Goal: Task Accomplishment & Management: Use online tool/utility

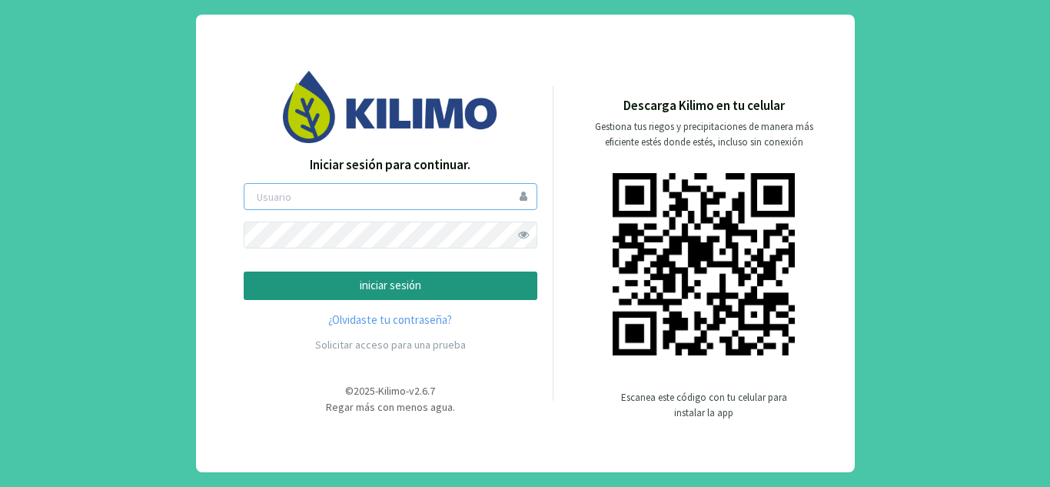
type input "[EMAIL_ADDRESS][DOMAIN_NAME]"
click at [391, 283] on p "iniciar sesión" at bounding box center [391, 286] width 268 height 18
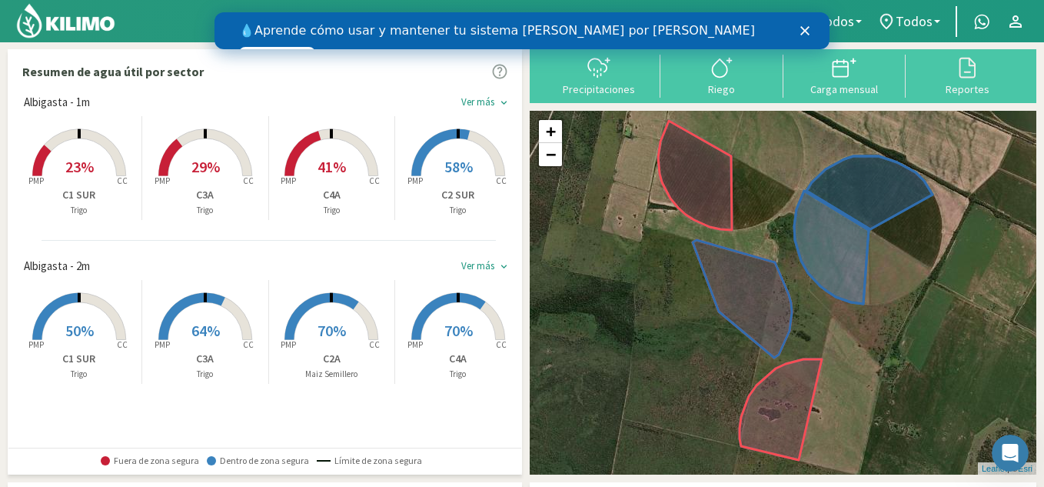
click at [352, 320] on rect at bounding box center [331, 341] width 123 height 123
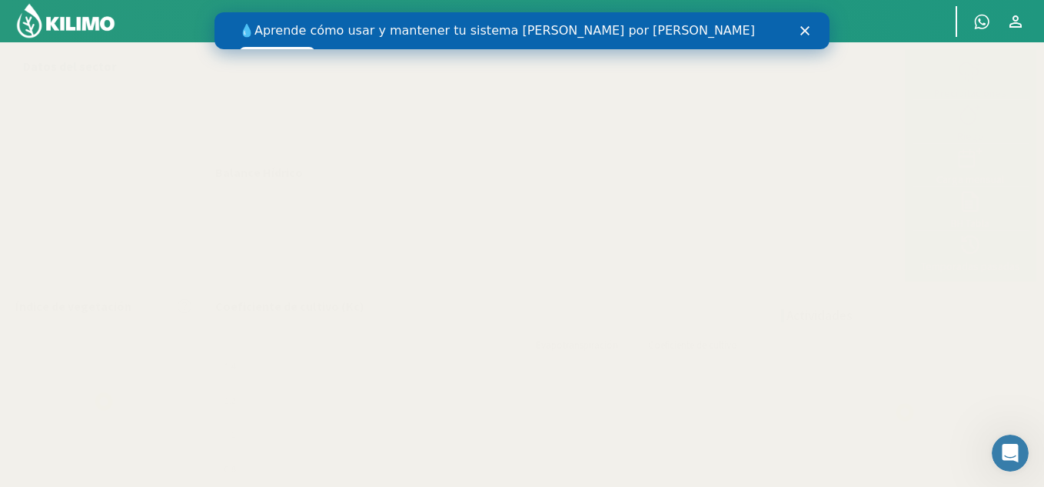
select select "1: Object"
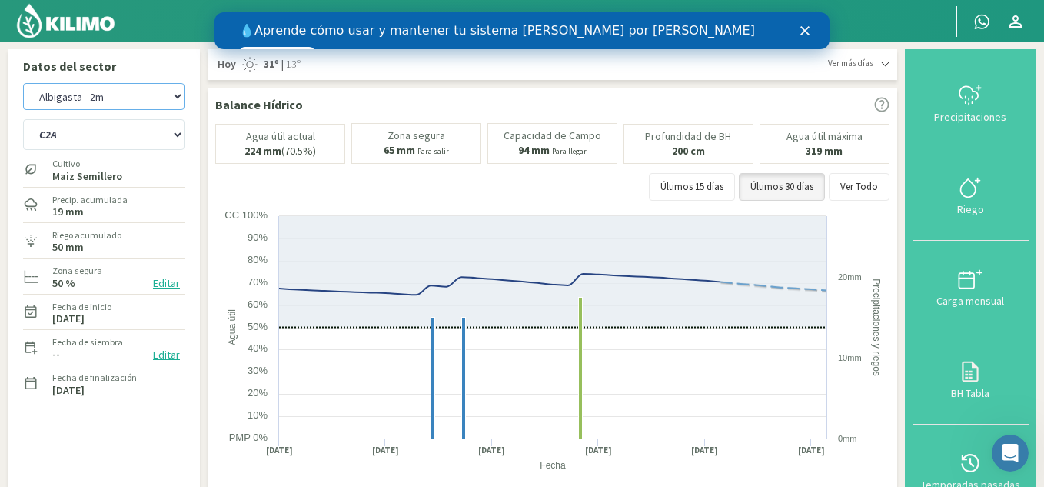
click at [163, 97] on select "Albigasta - 1m Albigasta - 2m" at bounding box center [103, 96] width 161 height 27
click at [23, 83] on select "Albigasta - 1m Albigasta - 2m" at bounding box center [103, 96] width 161 height 27
select select "2: Object"
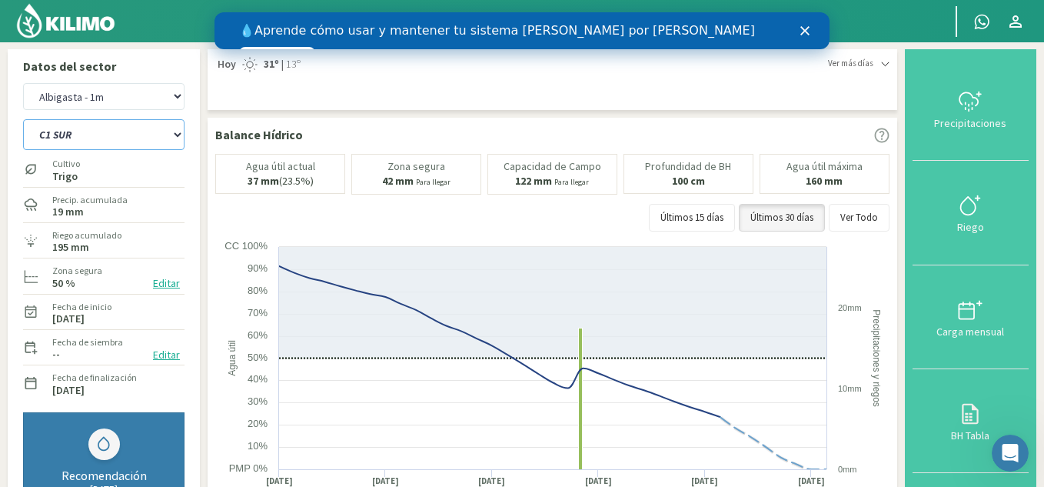
click at [66, 129] on select "C1 SUR C2A C2 SUR C3A C4A" at bounding box center [103, 134] width 161 height 31
select select "6: Object"
click at [23, 119] on select "C1 SUR C2A C2 SUR C3A C4A" at bounding box center [103, 134] width 161 height 31
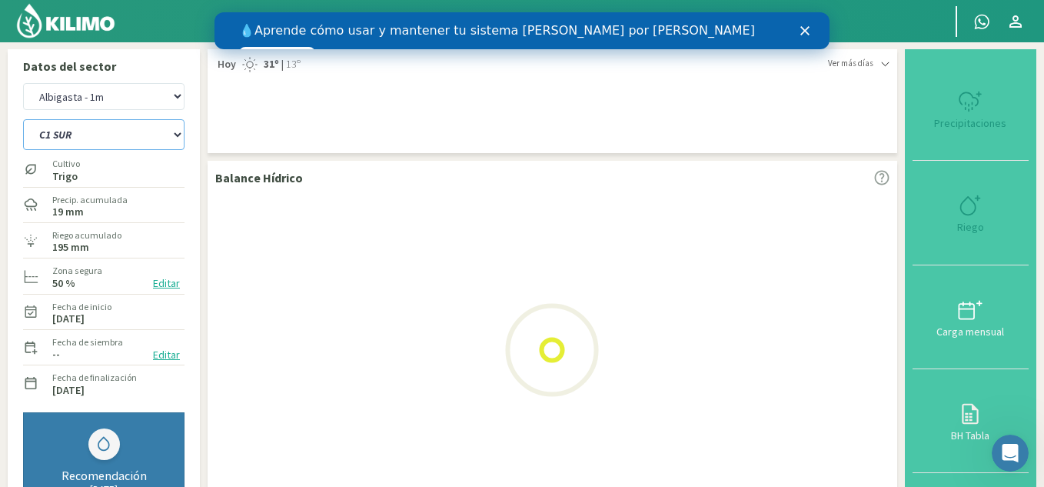
select select "4: Object"
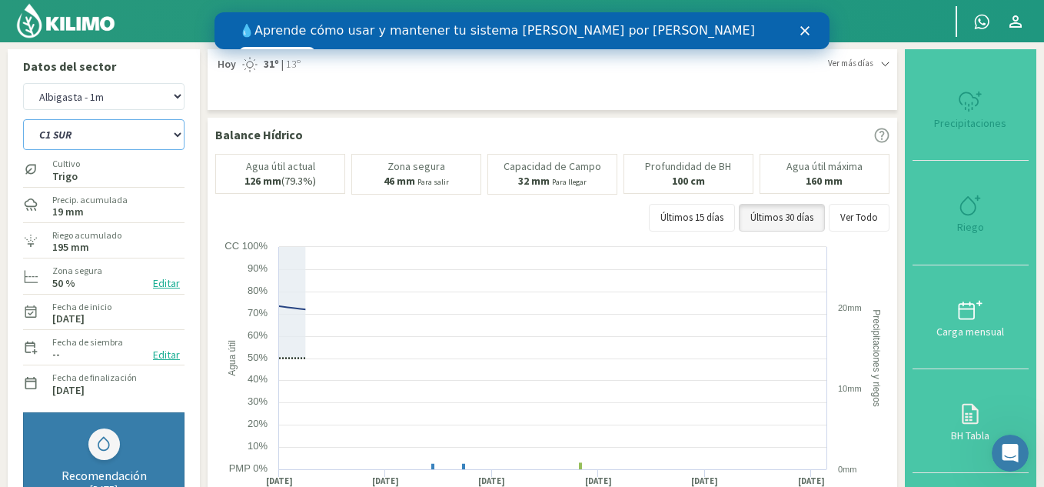
select select "11: Object"
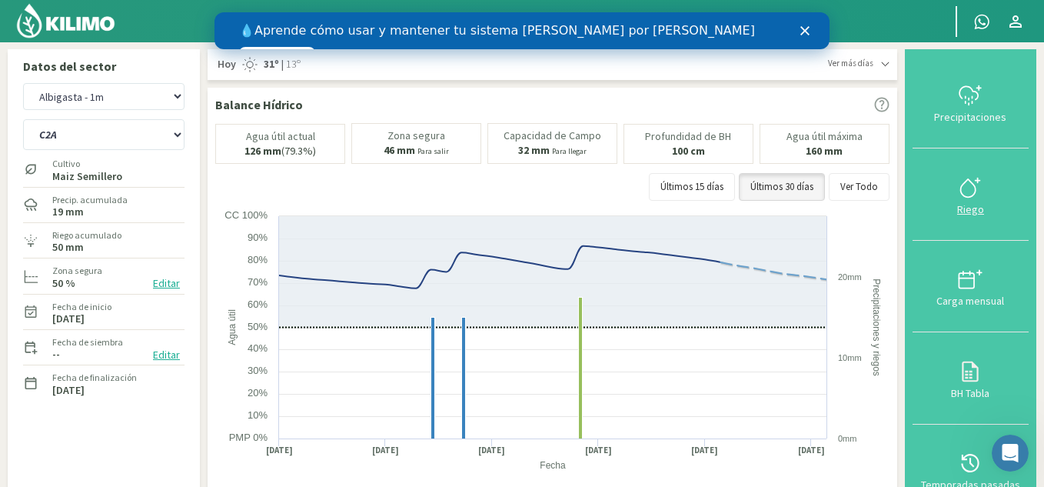
click at [968, 210] on div "Riego" at bounding box center [970, 209] width 107 height 11
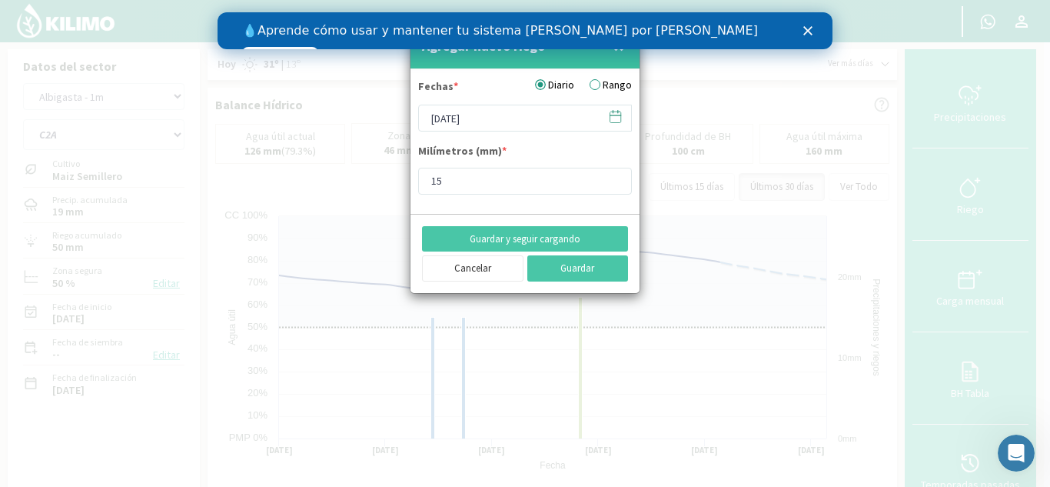
click at [647, 284] on div at bounding box center [525, 243] width 1050 height 487
click at [432, 117] on input "[DATE]" at bounding box center [525, 118] width 214 height 27
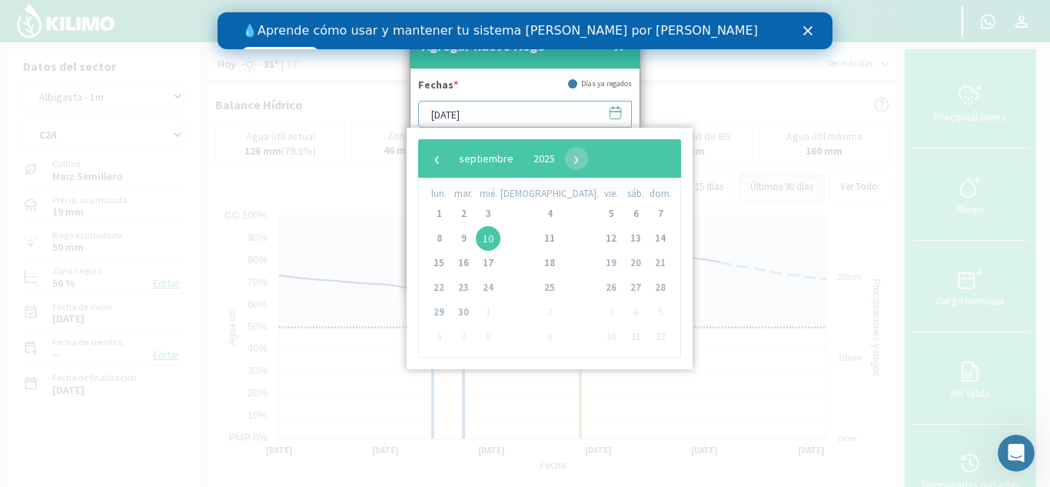
click at [432, 117] on input "[DATE]" at bounding box center [525, 114] width 214 height 27
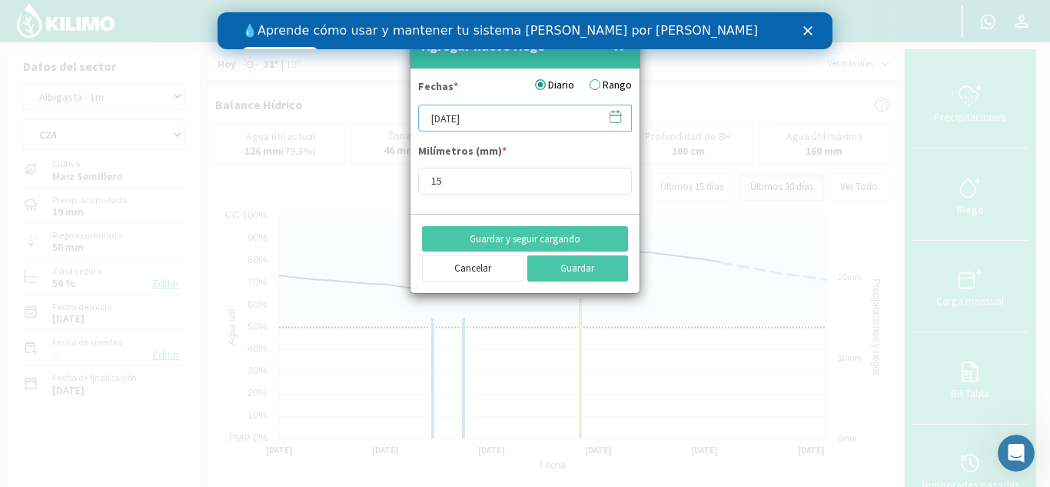
type input "[DATE]"
click at [508, 188] on input "15" at bounding box center [525, 181] width 214 height 27
type input "10"
click at [514, 207] on form "Fechas * Diario Rango [DATE] Milímetros (mm) * 10" at bounding box center [525, 141] width 229 height 145
click at [565, 268] on button "Guardar" at bounding box center [579, 268] width 102 height 26
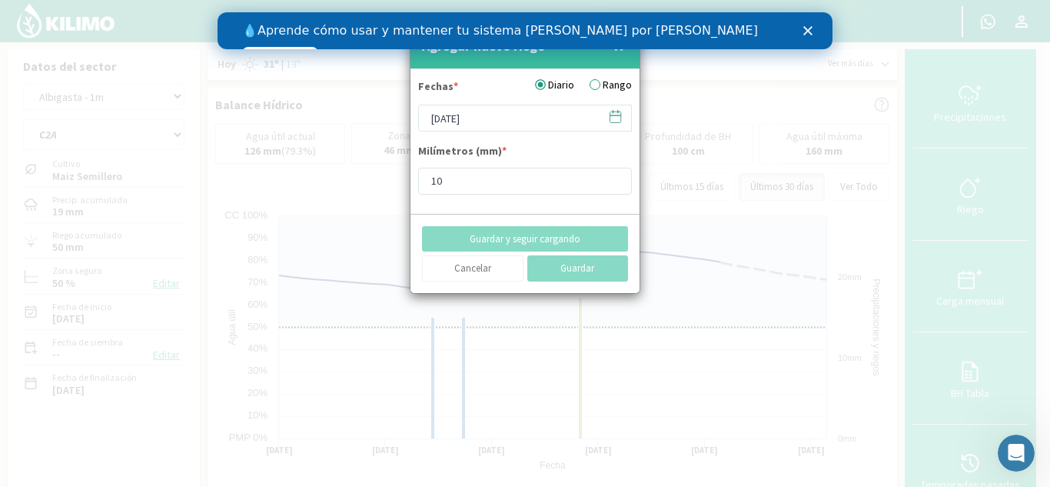
type input "[DATE]"
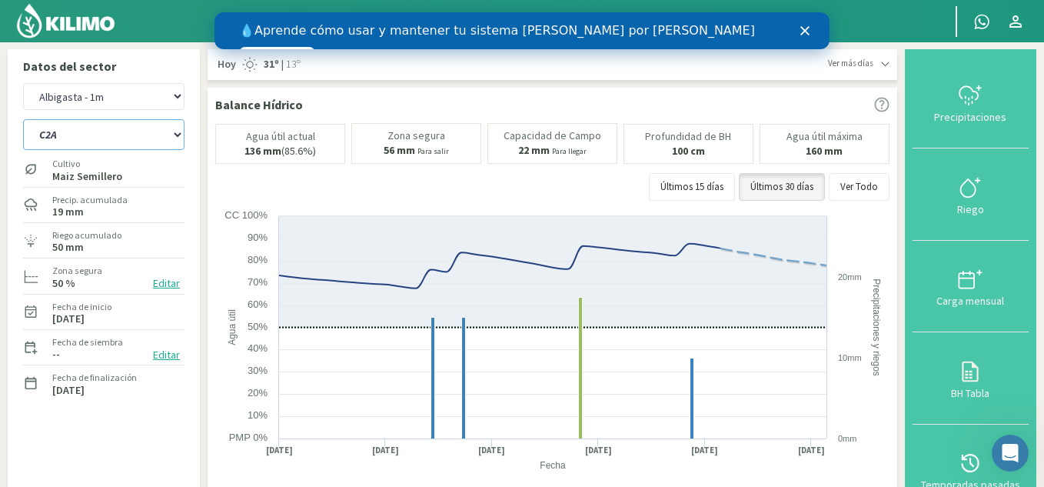
click at [102, 133] on select "C1 SUR C2A C2 SUR C3A C4A" at bounding box center [103, 134] width 161 height 31
click at [130, 109] on select "Albigasta - 1m Albigasta - 2m" at bounding box center [103, 96] width 161 height 27
click at [23, 83] on select "Albigasta - 1m Albigasta - 2m" at bounding box center [103, 96] width 161 height 27
select select "7: Object"
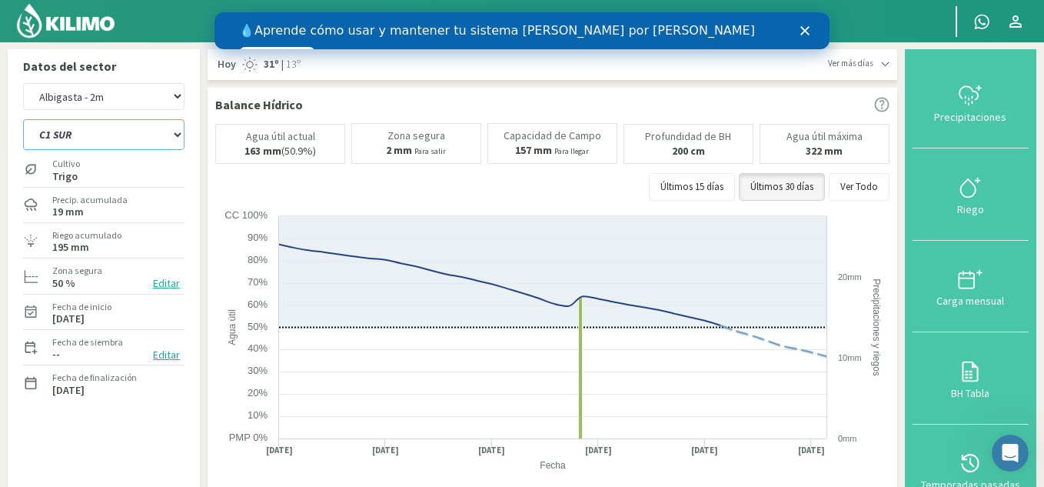
click at [75, 128] on select "C1 SUR C2A C2 SUR C3A C4A" at bounding box center [103, 134] width 161 height 31
click at [23, 119] on select "C1 SUR C2A C2 SUR C3A C4A" at bounding box center [103, 134] width 161 height 31
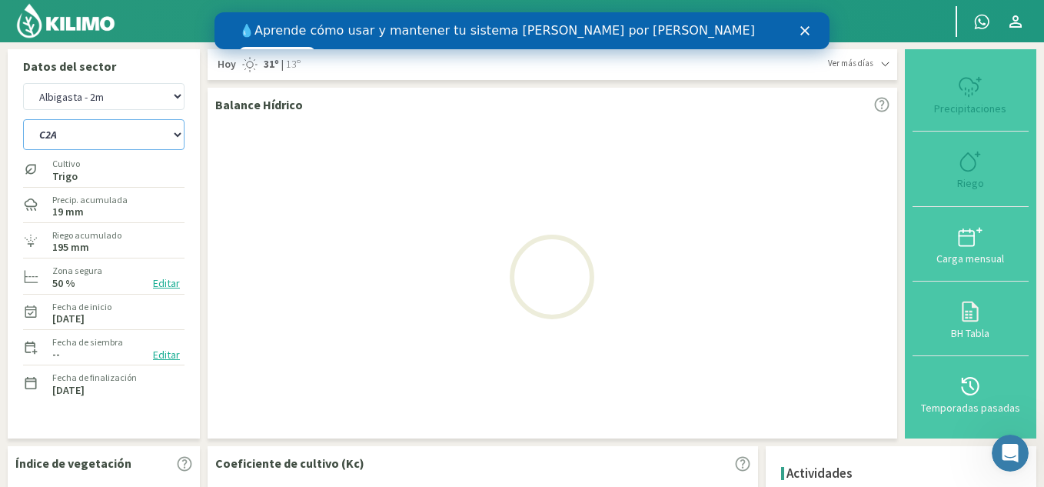
select select "15: Object"
select select "9: Object"
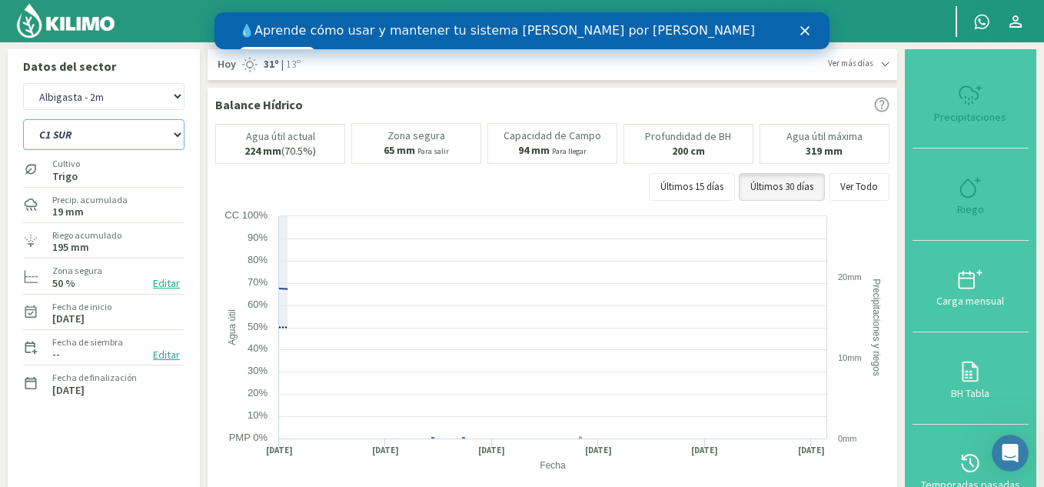
select select "21: Object"
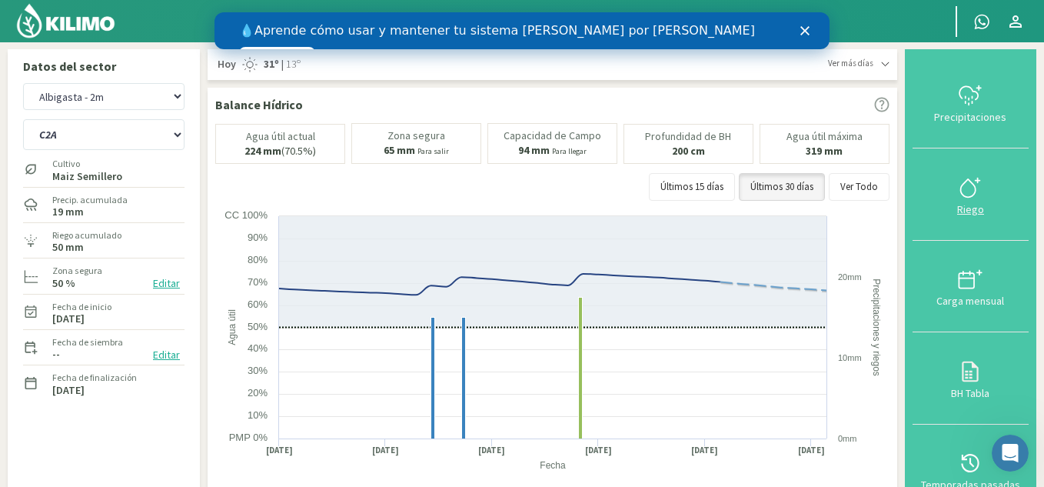
click at [970, 209] on div "Riego" at bounding box center [970, 209] width 107 height 11
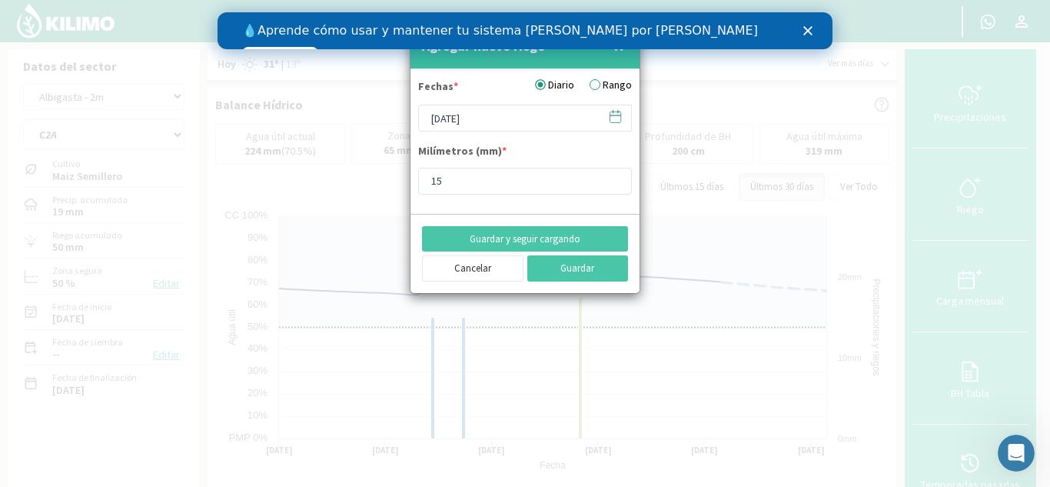
click at [619, 117] on icon at bounding box center [615, 116] width 15 height 15
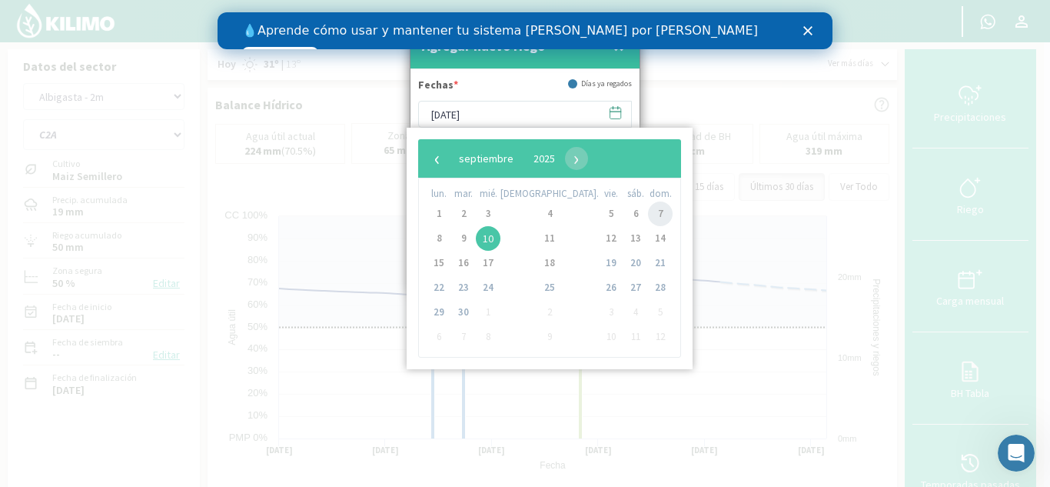
click at [648, 211] on span "7" at bounding box center [660, 213] width 25 height 25
type input "[DATE]"
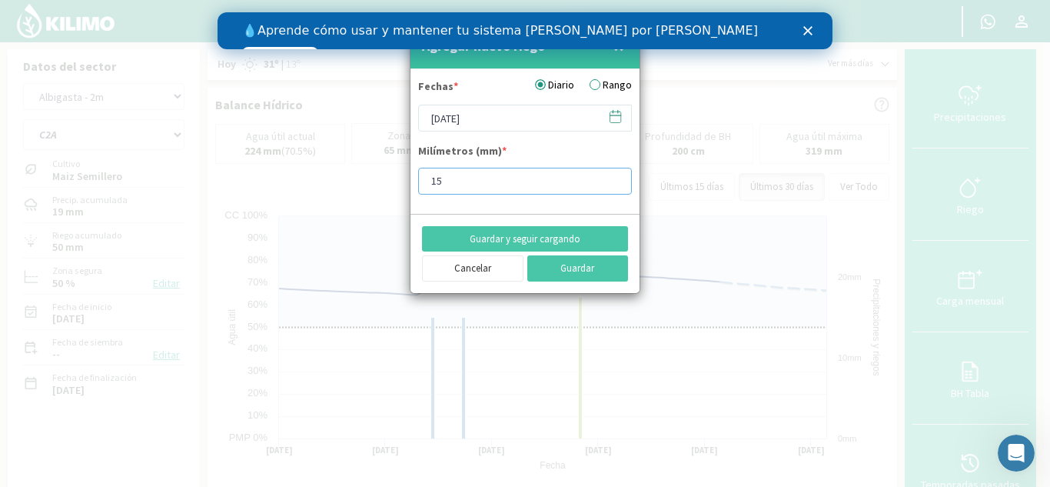
click at [478, 188] on input "15" at bounding box center [525, 181] width 214 height 27
type input "10"
click at [543, 275] on button "Guardar" at bounding box center [579, 268] width 102 height 26
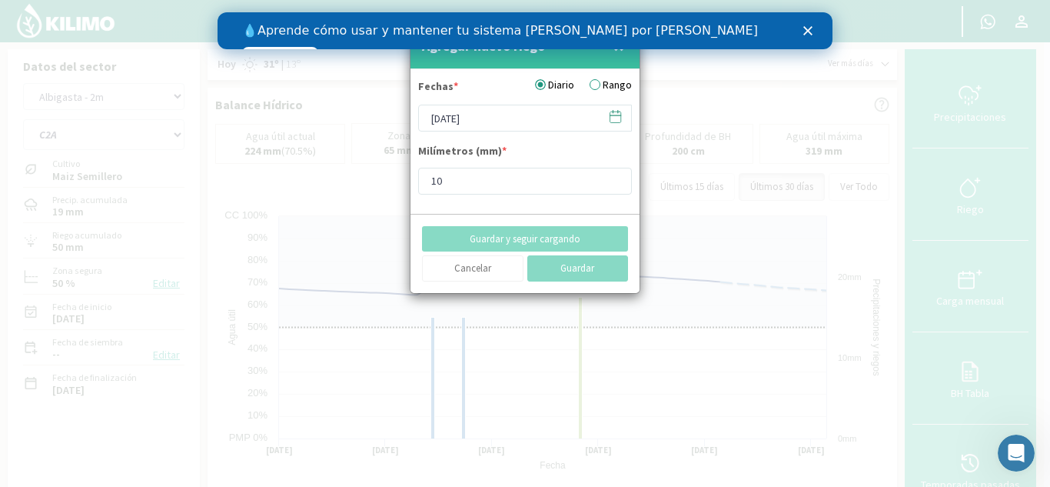
type input "[DATE]"
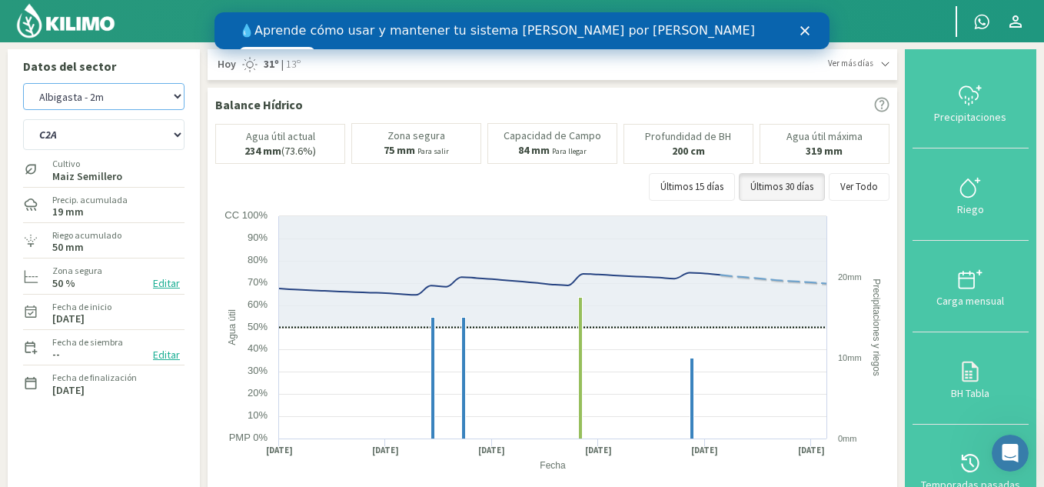
click at [82, 101] on select "Albigasta - 1m Albigasta - 2m" at bounding box center [103, 96] width 161 height 27
click at [23, 83] on select "Albigasta - 1m Albigasta - 2m" at bounding box center [103, 96] width 161 height 27
select select "10: Object"
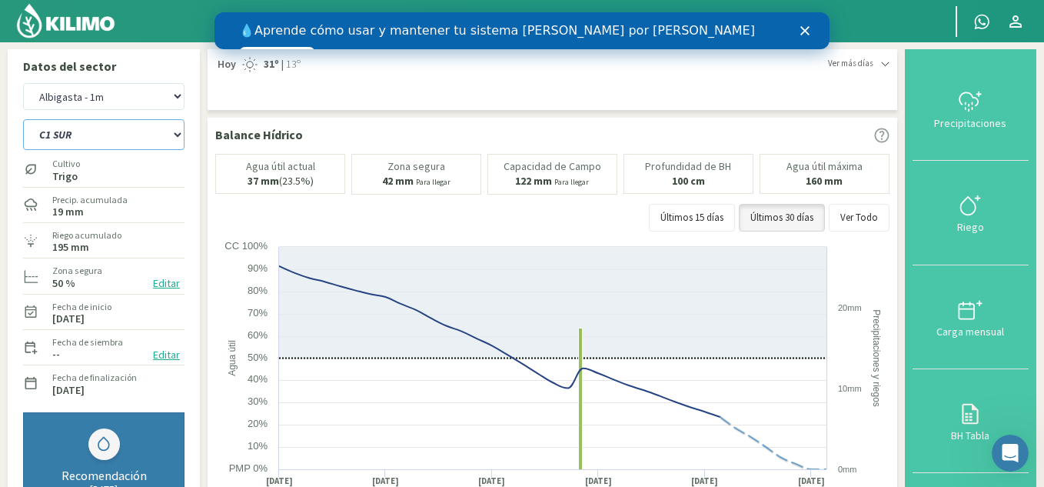
click at [138, 141] on select "C1 SUR C2A C2 SUR C3A C4A" at bounding box center [103, 134] width 161 height 31
click at [23, 119] on select "C1 SUR C2A C2 SUR C3A C4A" at bounding box center [103, 134] width 161 height 31
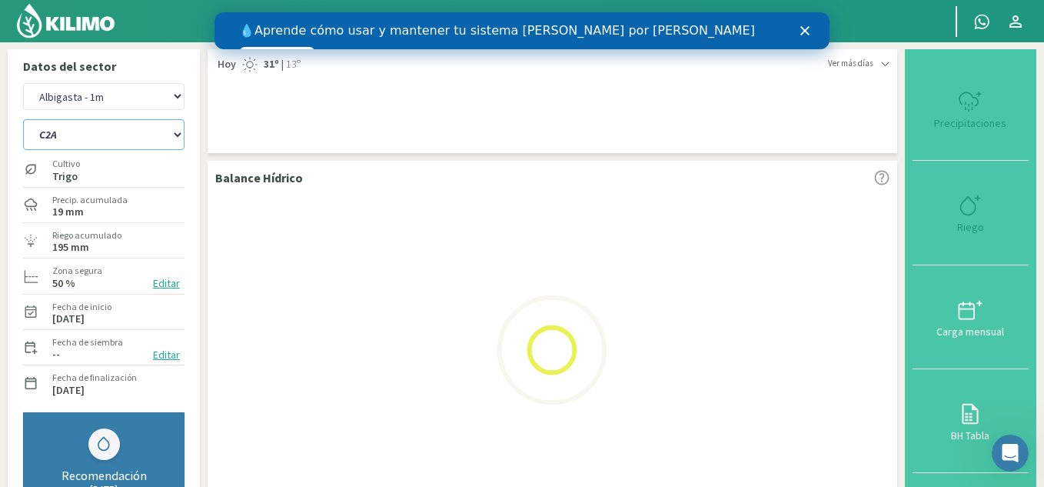
select select "25: Object"
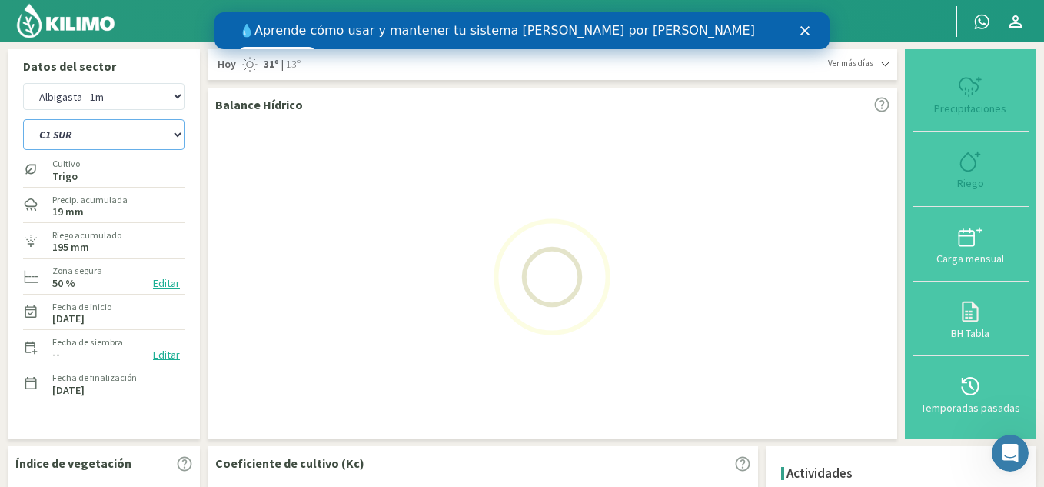
select select "12: Object"
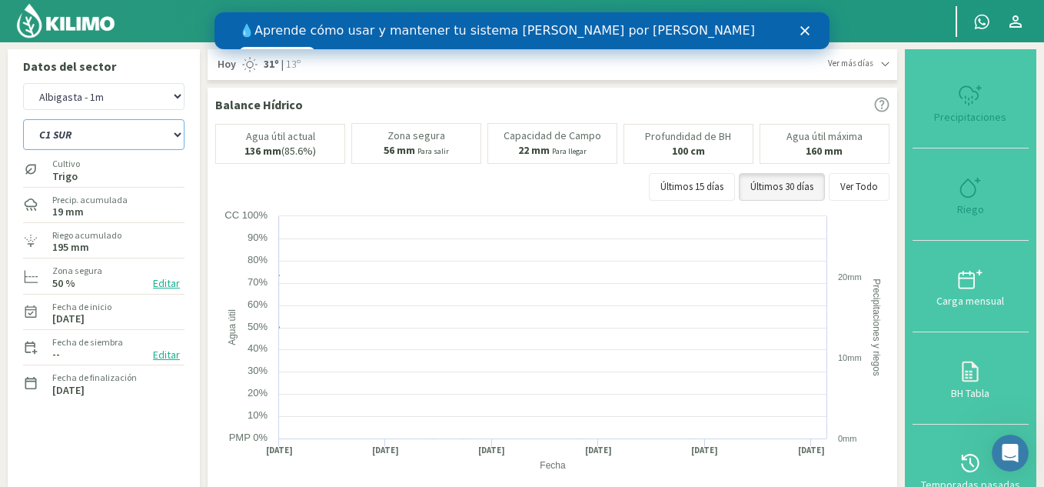
select select "31: Object"
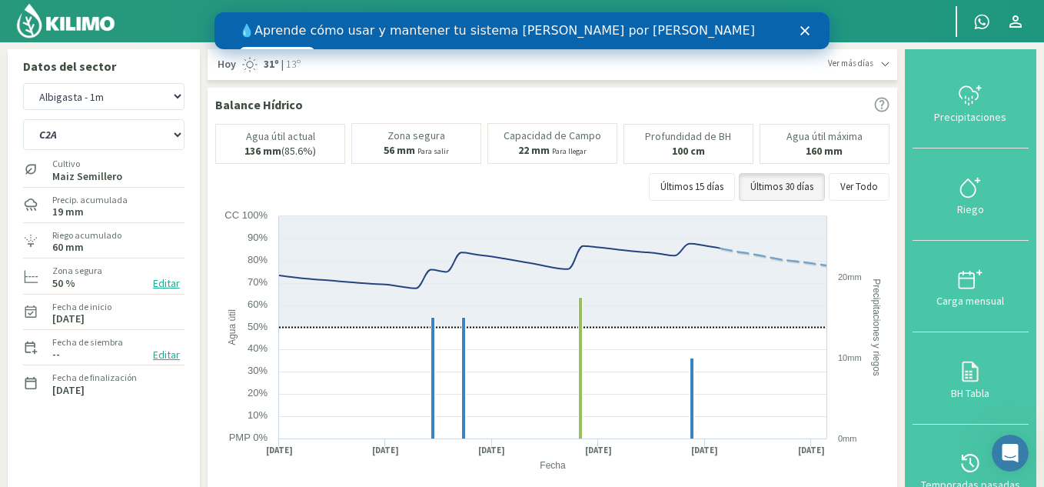
click at [53, 20] on img at bounding box center [65, 20] width 101 height 37
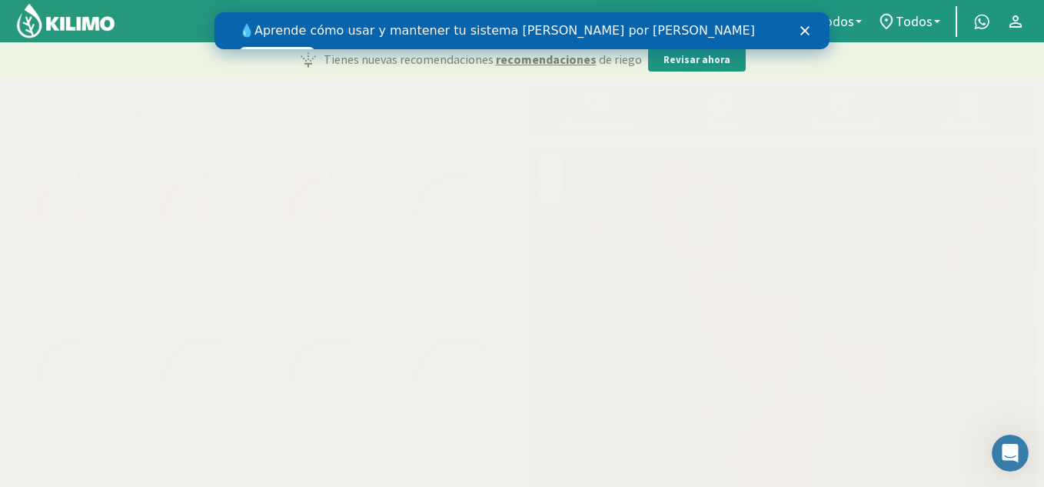
click at [215, 215] on span "29%" at bounding box center [205, 208] width 28 height 19
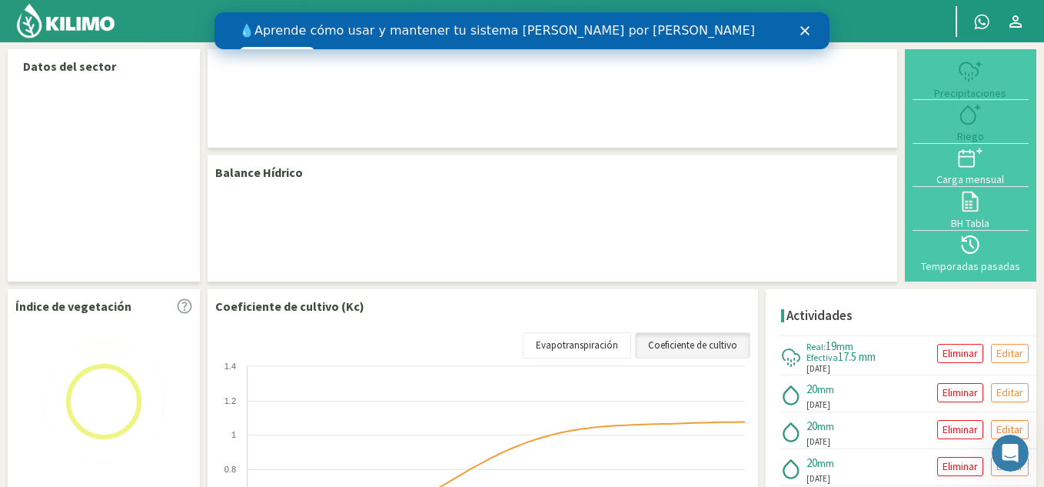
select select "3: Object"
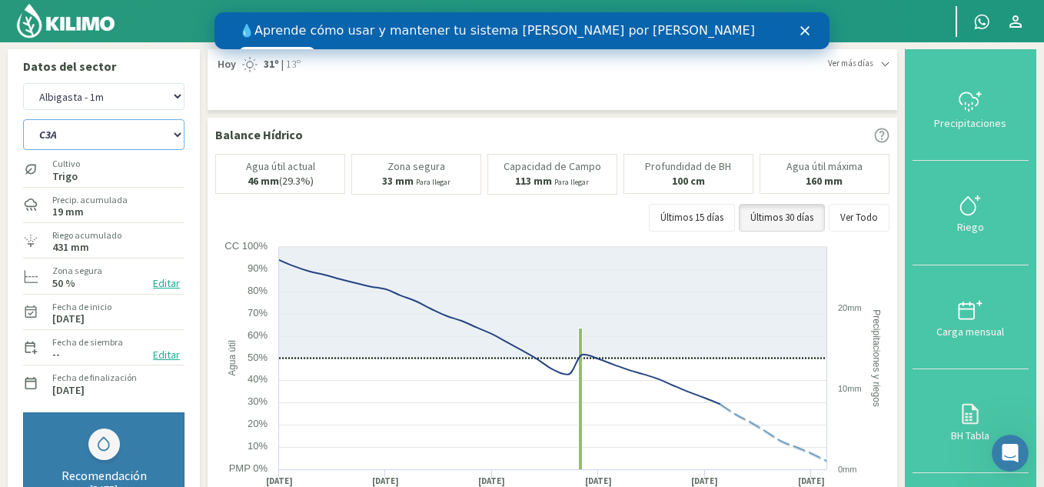
click at [118, 135] on select "C1 SUR C2A C2 SUR C3A C4A" at bounding box center [103, 134] width 161 height 31
click at [71, 32] on img at bounding box center [65, 20] width 101 height 37
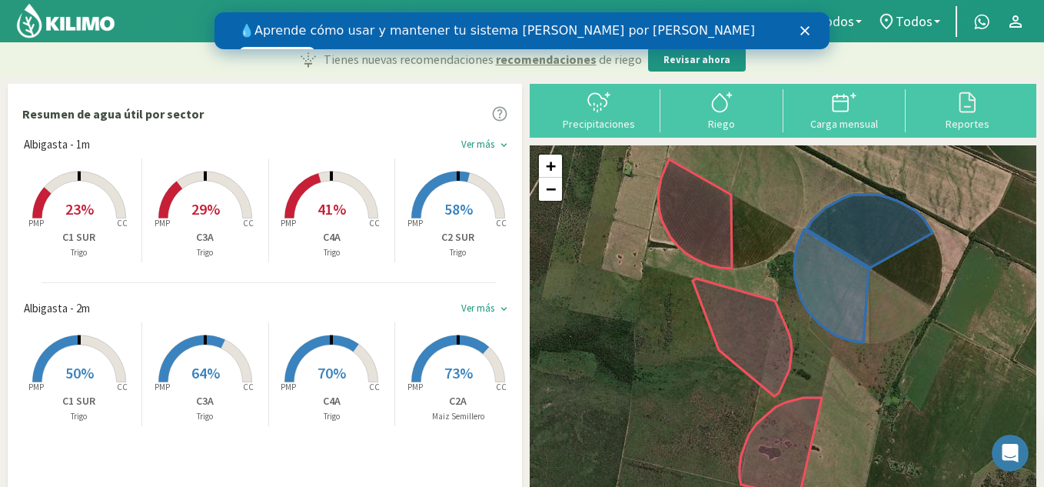
click at [476, 201] on rect at bounding box center [458, 219] width 123 height 123
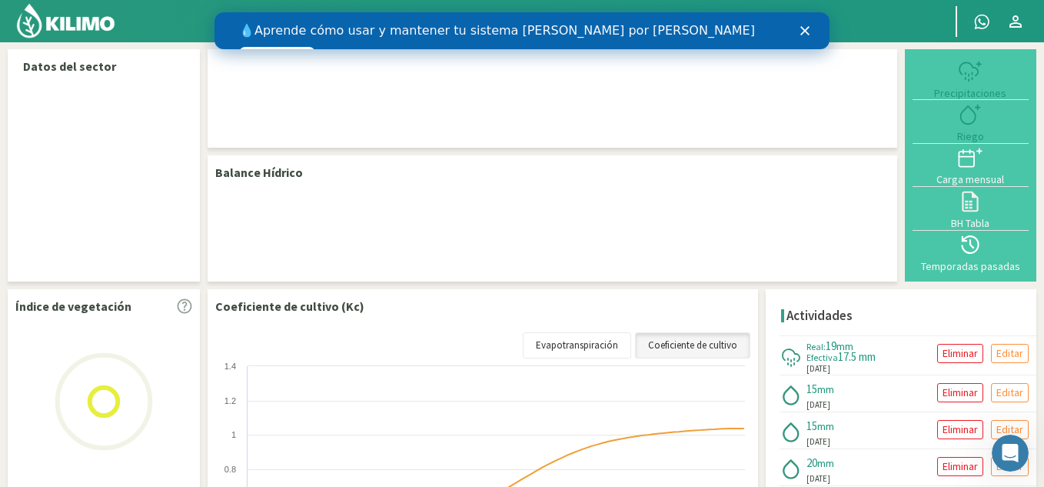
select select "2: Object"
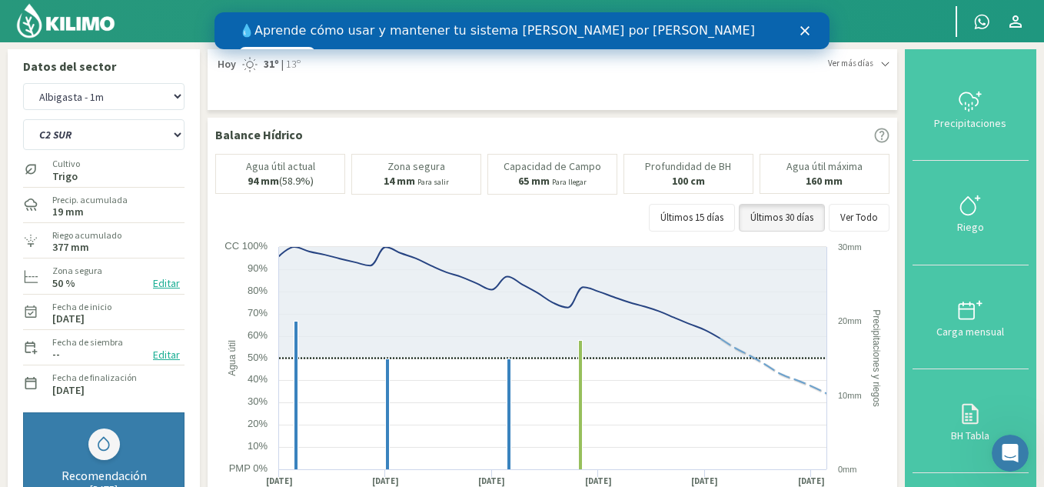
click at [87, 15] on img at bounding box center [65, 20] width 101 height 37
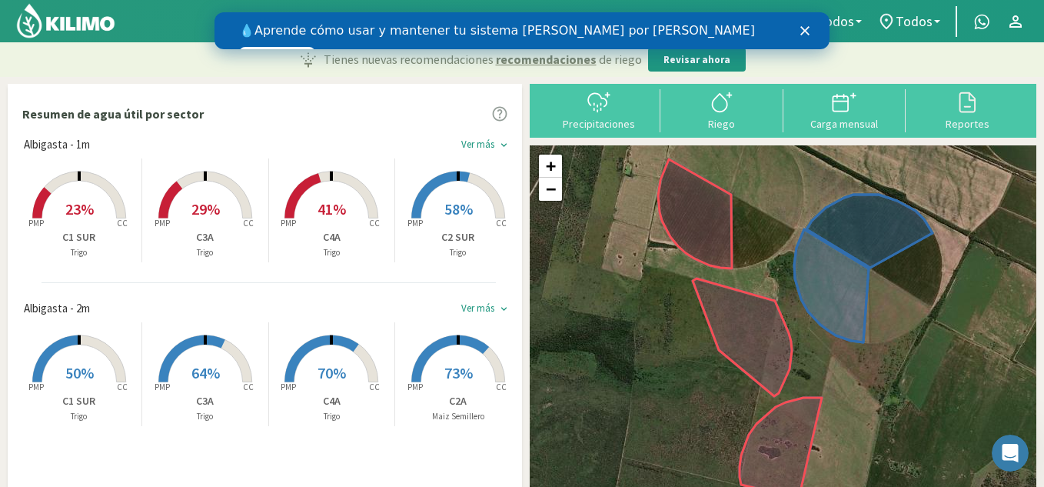
click at [82, 213] on span "23%" at bounding box center [79, 208] width 28 height 19
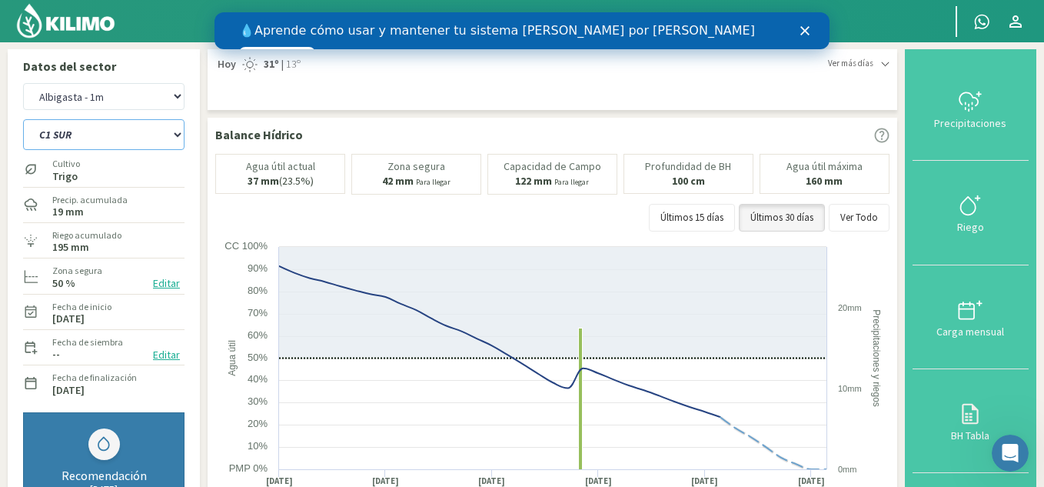
click at [110, 133] on select "C1 SUR C2A C2 SUR C3A C4A" at bounding box center [103, 134] width 161 height 31
click at [104, 102] on select "Albigasta - 1m Albigasta - 2m" at bounding box center [103, 96] width 161 height 27
click at [214, 183] on div "Balance Hídrico Agua útil actual 37 mm (23.5%) [PERSON_NAME] 42 mm Para llegar …" at bounding box center [553, 351] width 690 height 467
click at [114, 132] on select "C1 SUR C2A C2 SUR C3A C4A" at bounding box center [103, 134] width 161 height 31
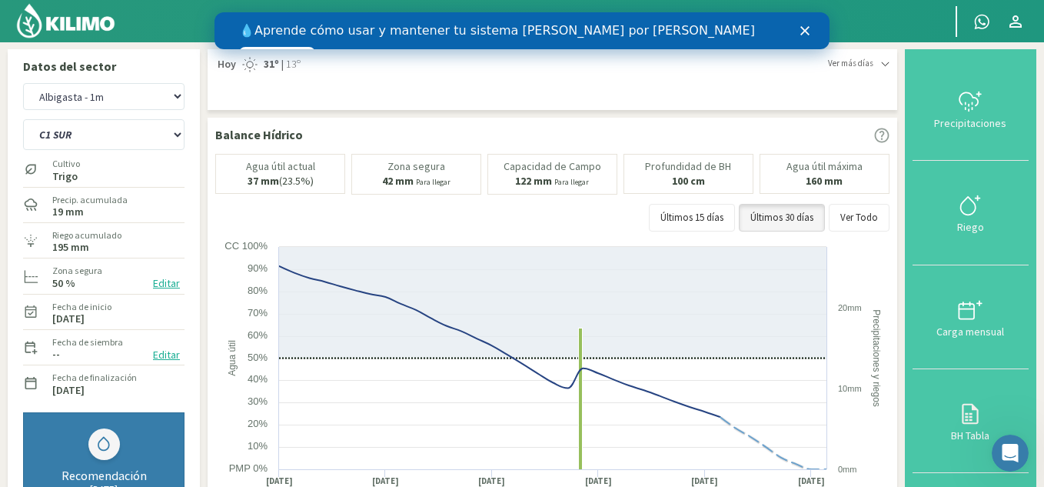
click at [199, 193] on div "Datos del sector Albigasta - 1m Albigasta - 2m C1 SUR C2A C2 SUR C3A C4A Cultiv…" at bounding box center [104, 316] width 192 height 535
click at [106, 92] on select "Albigasta - 1m Albigasta - 2m" at bounding box center [103, 96] width 161 height 27
click at [65, 22] on img at bounding box center [65, 20] width 101 height 37
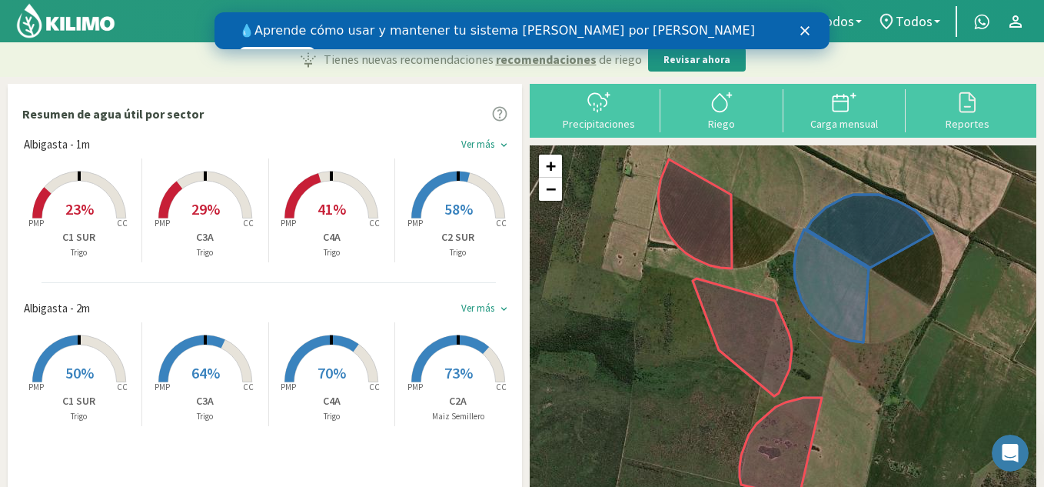
click at [206, 200] on span "29%" at bounding box center [205, 208] width 28 height 19
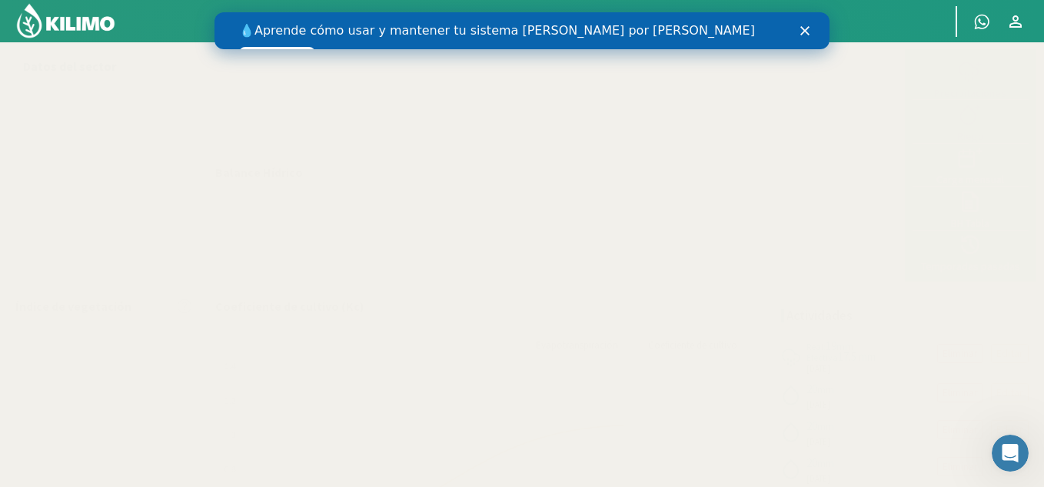
select select "3: Object"
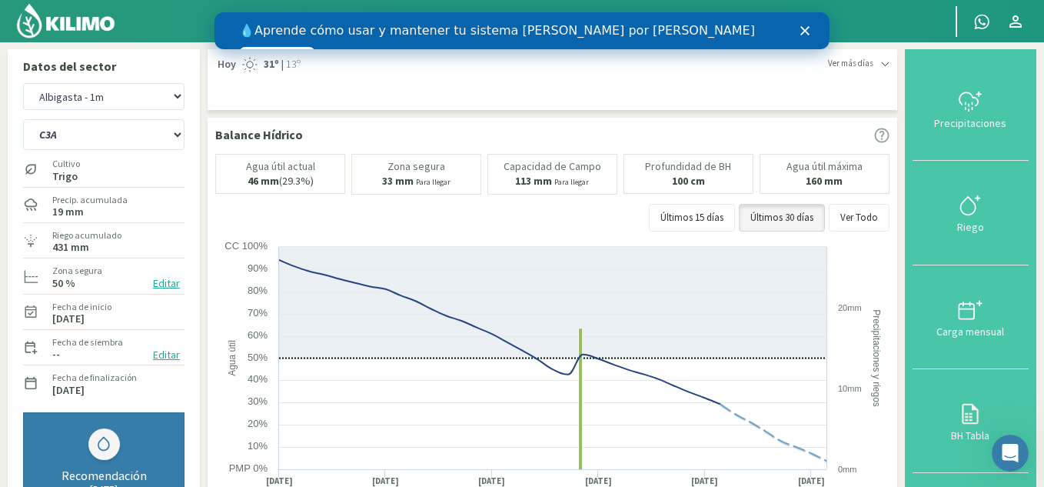
click at [92, 30] on img at bounding box center [65, 20] width 101 height 37
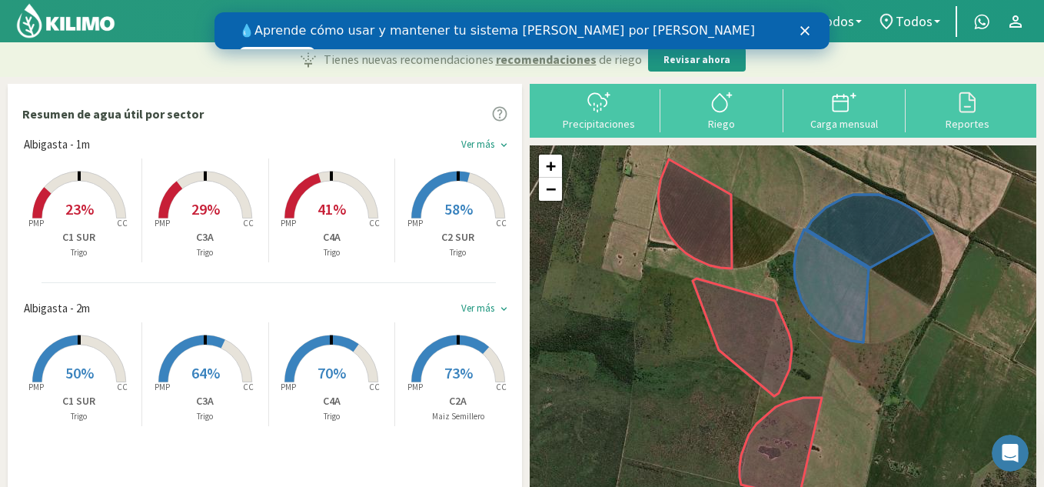
click at [311, 196] on rect at bounding box center [331, 219] width 123 height 123
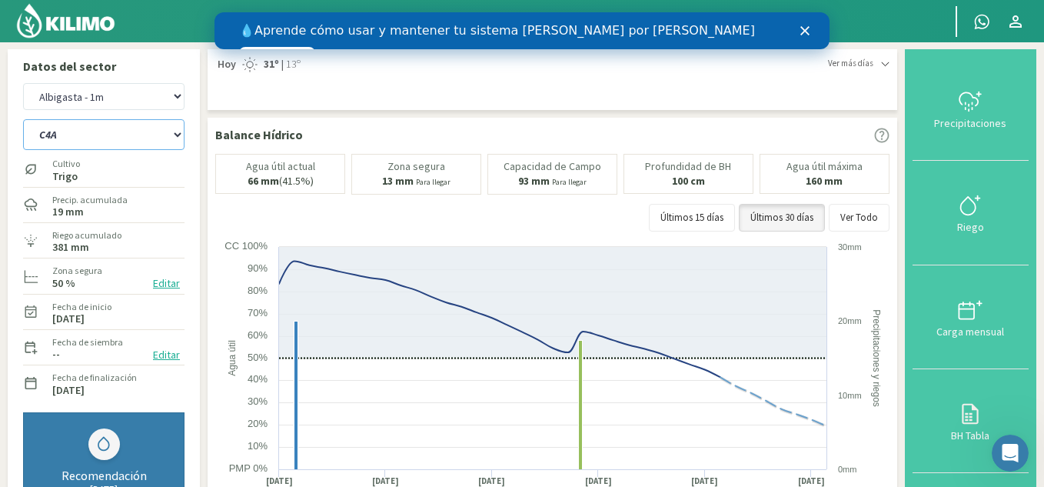
click at [107, 125] on select "C1 SUR C2A C2 SUR C3A C4A" at bounding box center [103, 134] width 161 height 31
select select "2: Object"
click at [23, 119] on select "C1 SUR C2A C2 SUR C3A C4A" at bounding box center [103, 134] width 161 height 31
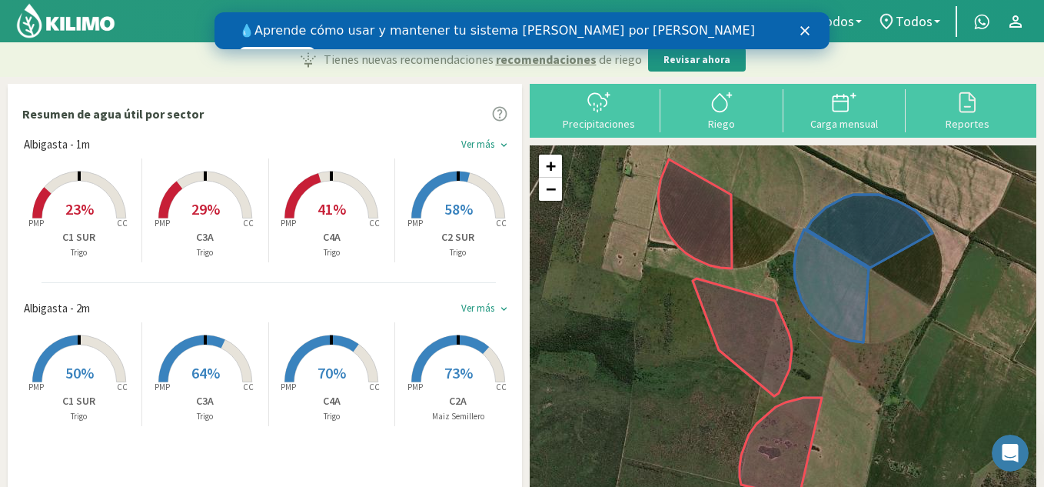
click at [444, 218] on span "58%" at bounding box center [458, 208] width 28 height 19
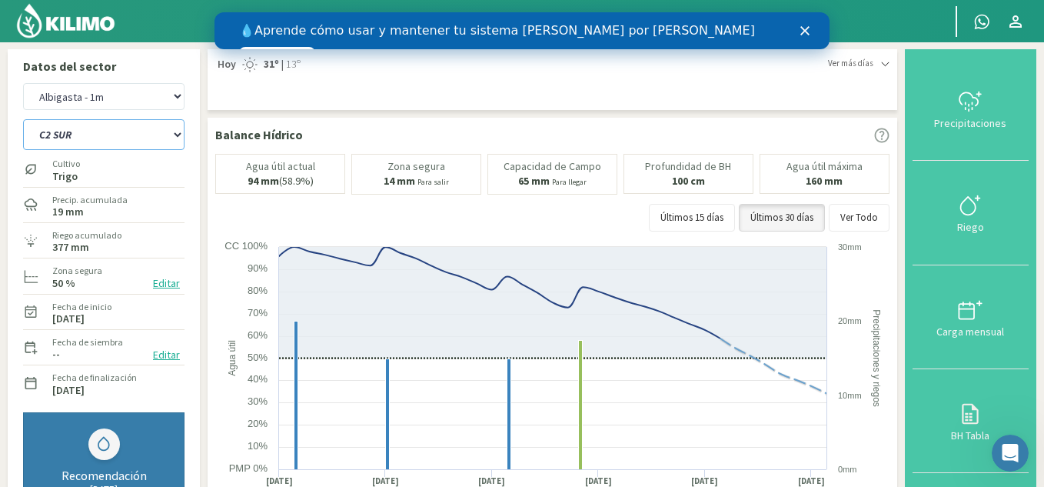
click at [82, 136] on select "C1 SUR C2A C2 SUR C3A C4A" at bounding box center [103, 134] width 161 height 31
click at [23, 119] on select "C1 SUR C2A C2 SUR C3A C4A" at bounding box center [103, 134] width 161 height 31
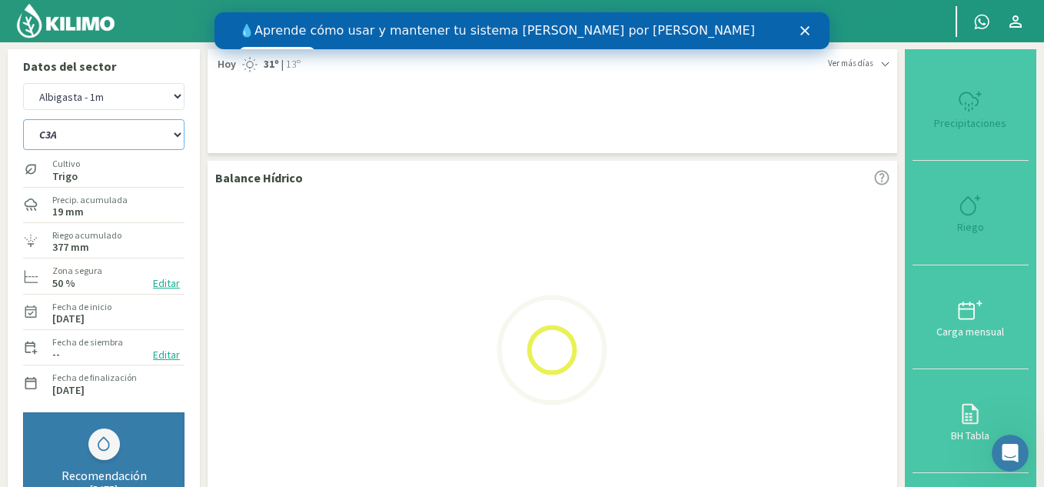
select select "2: Object"
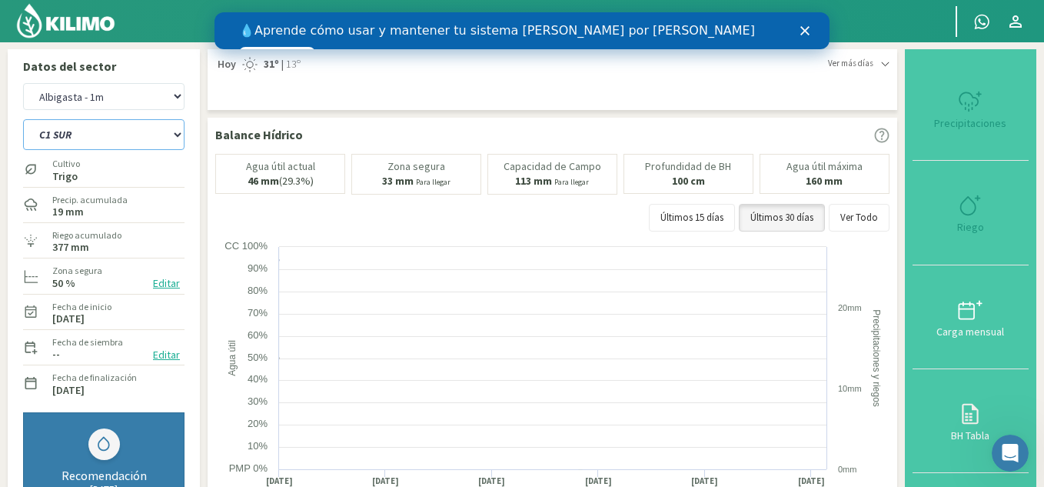
select select "2: Object"
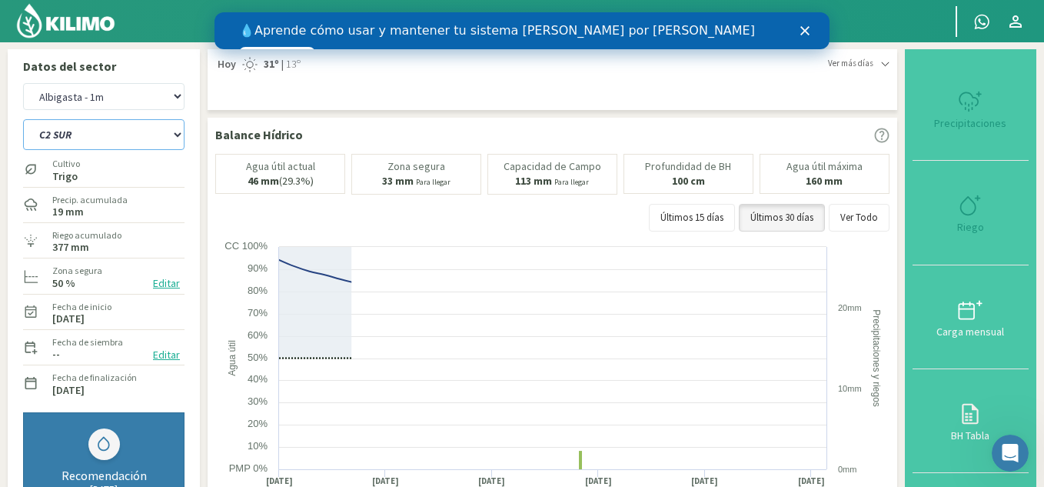
select select "8: Object"
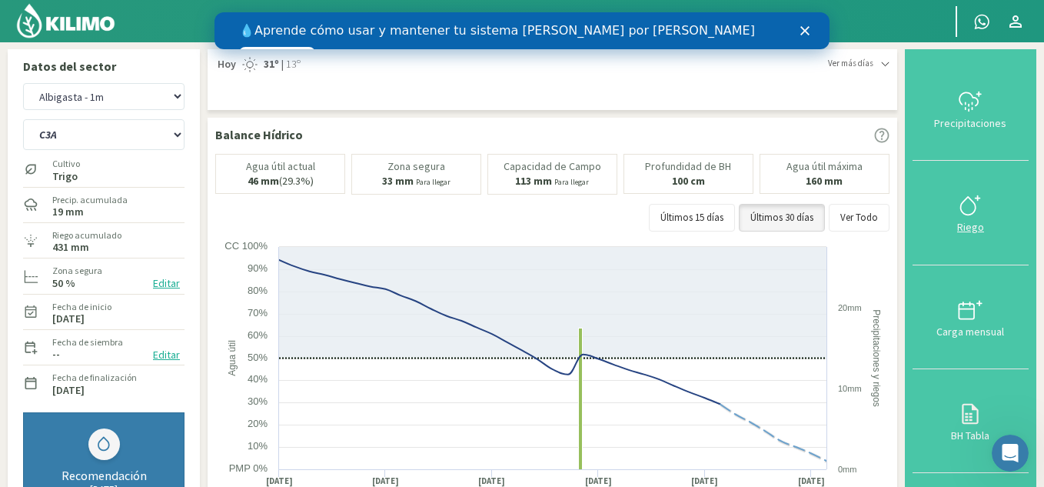
click at [970, 228] on div "Riego" at bounding box center [970, 226] width 107 height 11
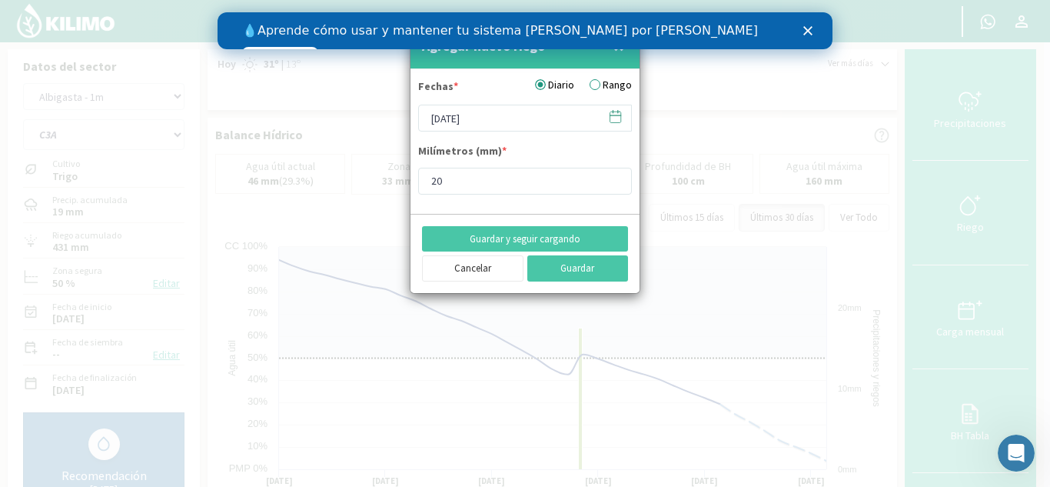
click at [613, 115] on icon at bounding box center [616, 115] width 11 height 0
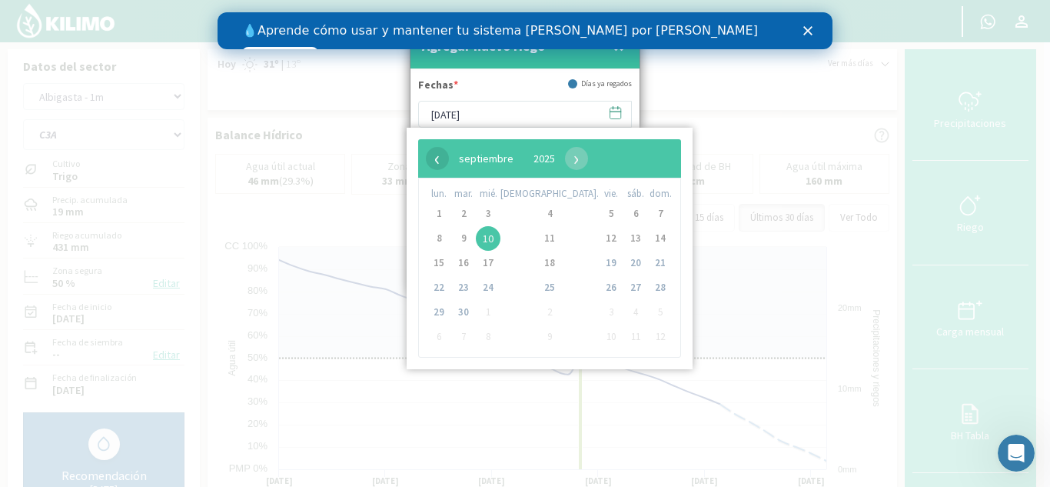
click at [433, 168] on span "‹" at bounding box center [437, 158] width 23 height 23
click at [648, 285] on span "24" at bounding box center [660, 287] width 25 height 25
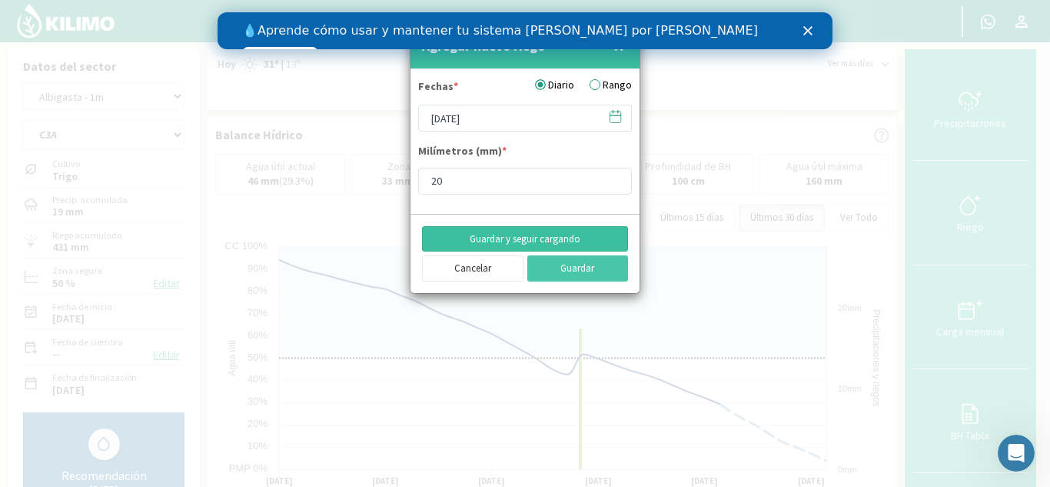
click at [553, 240] on button "Guardar y seguir cargando" at bounding box center [525, 239] width 206 height 26
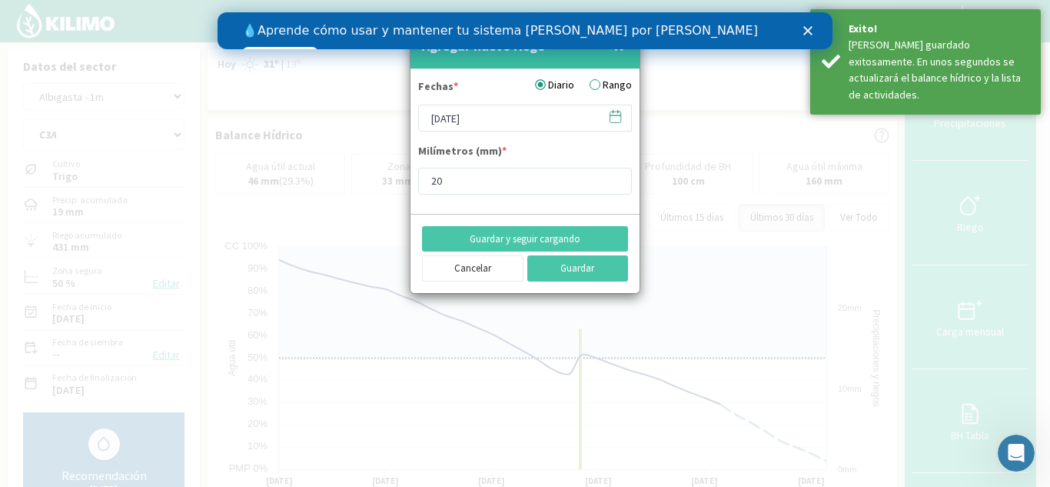
click at [614, 118] on icon at bounding box center [615, 116] width 15 height 15
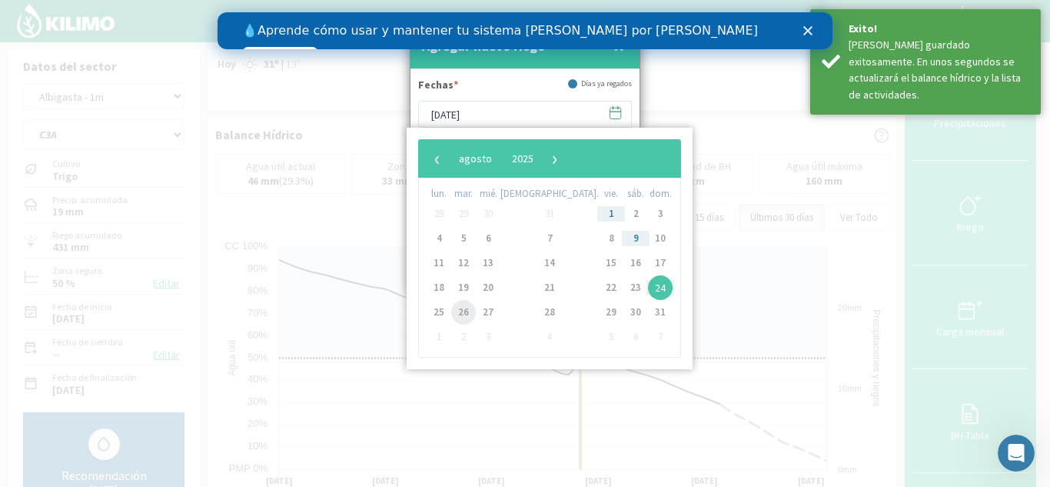
click at [470, 311] on span "26" at bounding box center [463, 312] width 25 height 25
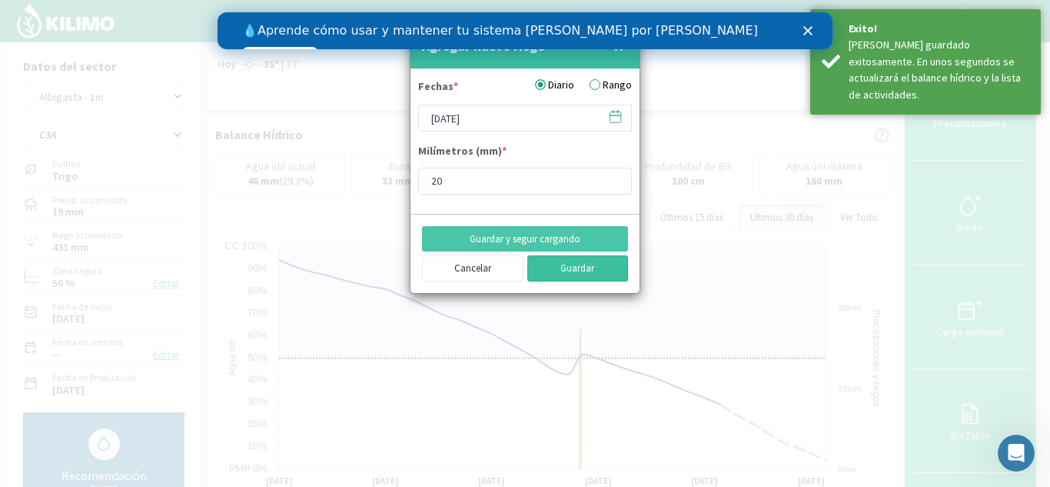
click at [575, 269] on button "Guardar" at bounding box center [579, 268] width 102 height 26
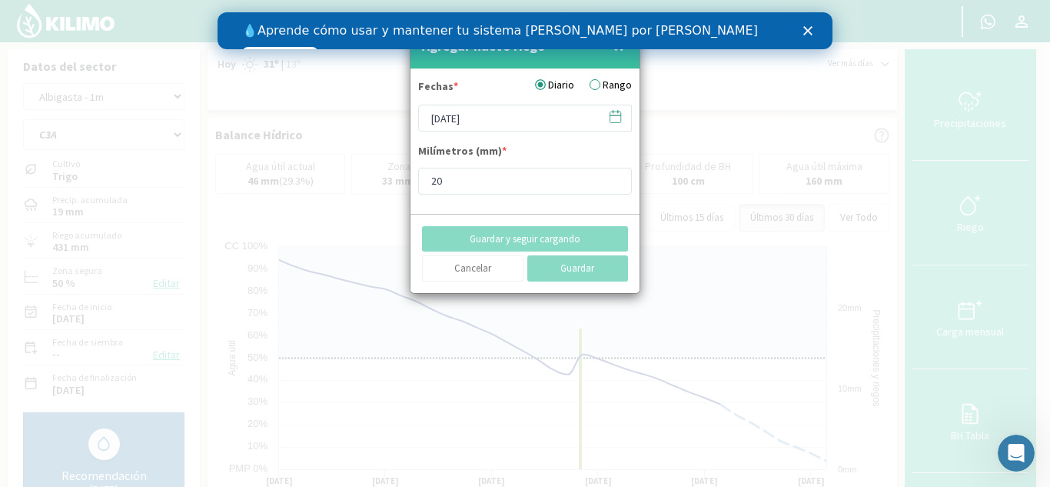
type input "[DATE]"
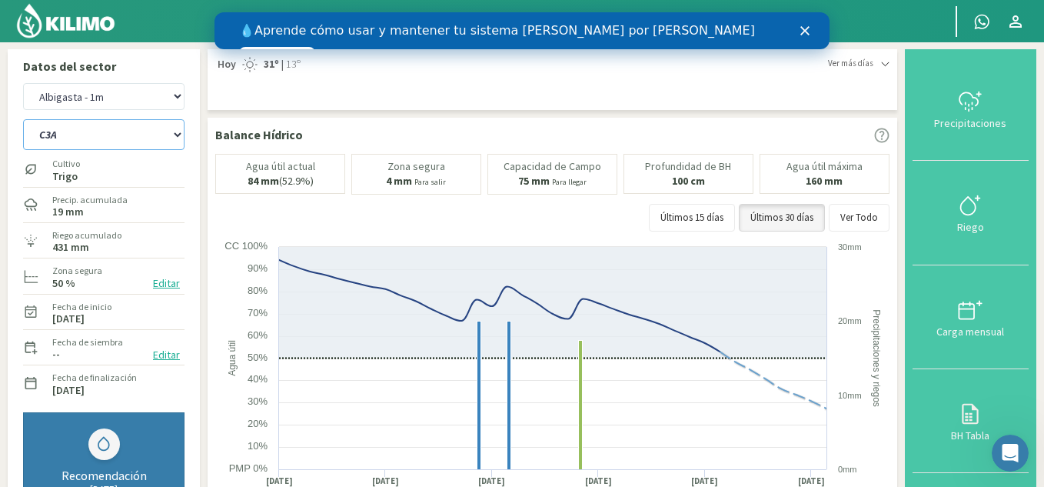
click at [94, 145] on select "C1 SUR C2A C2 SUR C3A C4A" at bounding box center [103, 134] width 161 height 31
click at [91, 115] on div "C1 SUR C2A C2 SUR C3A C4A" at bounding box center [103, 133] width 161 height 38
click at [96, 98] on select "Albigasta - 1m Albigasta - 2m" at bounding box center [103, 96] width 161 height 27
click at [23, 83] on select "Albigasta - 1m Albigasta - 2m" at bounding box center [103, 96] width 161 height 27
select select "5: Object"
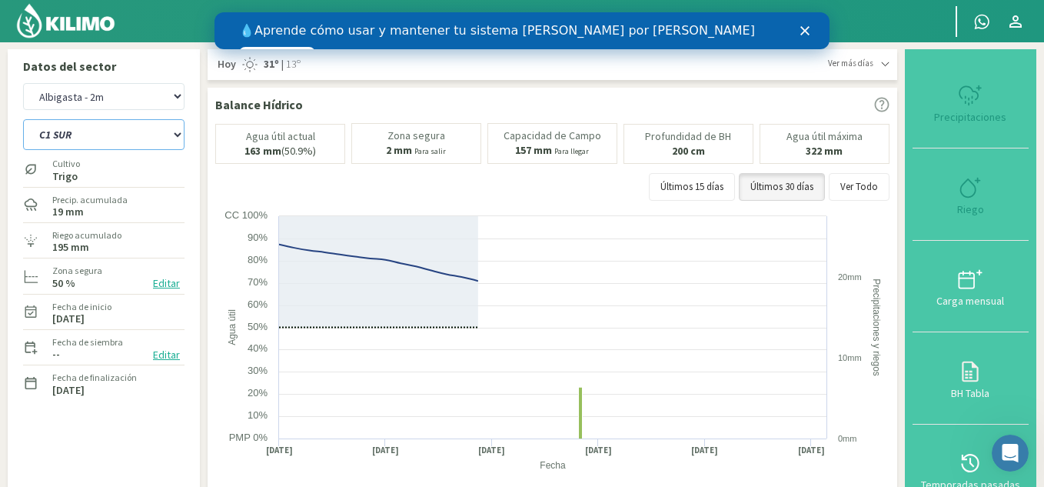
click at [85, 135] on select "C1 SUR C2A C2 SUR C3A C4A" at bounding box center [103, 134] width 161 height 31
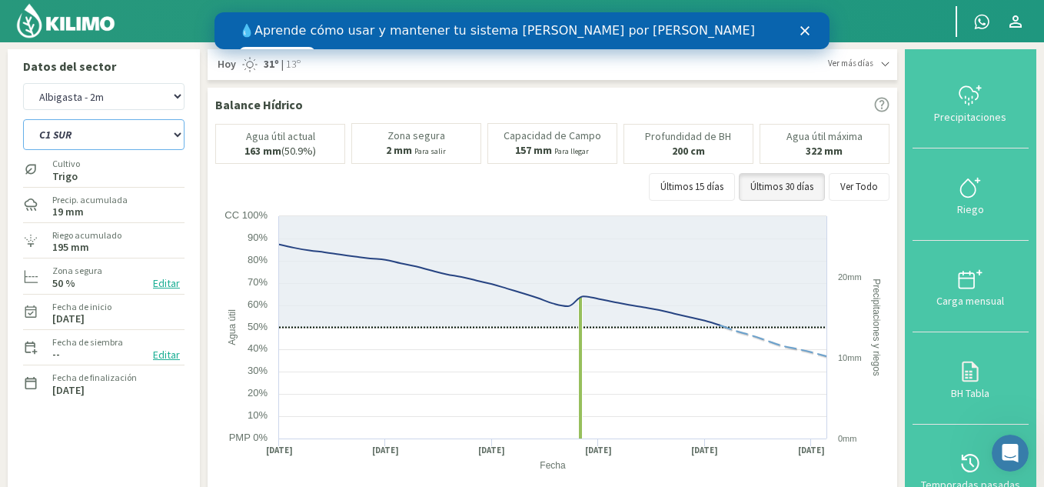
select select "13: Object"
click at [23, 119] on select "C1 SUR C2A C2 SUR C3A C4A" at bounding box center [103, 134] width 161 height 31
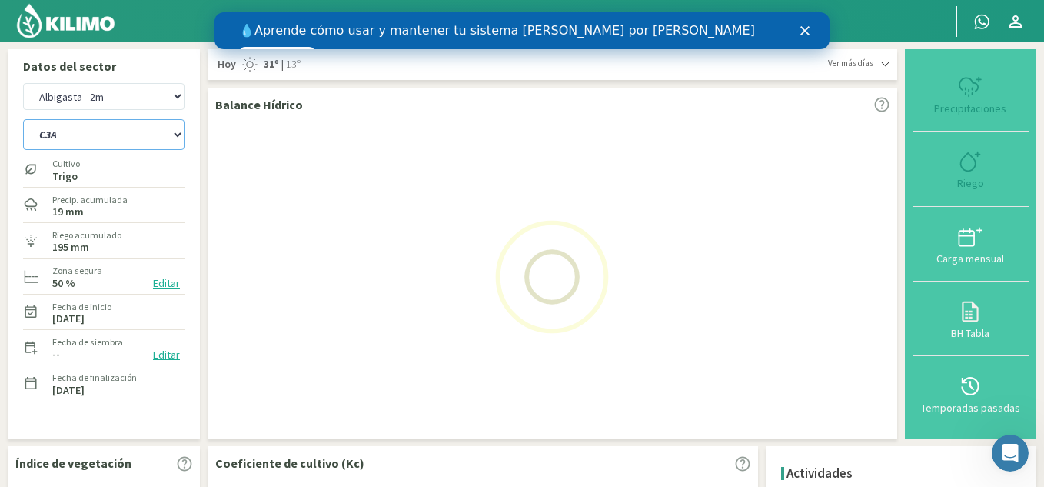
select select "7: Object"
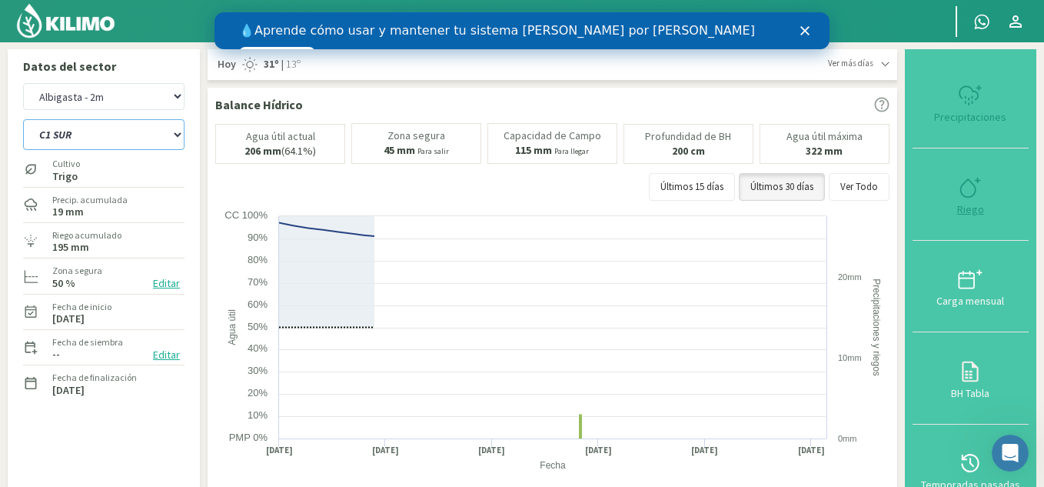
select select "18: Object"
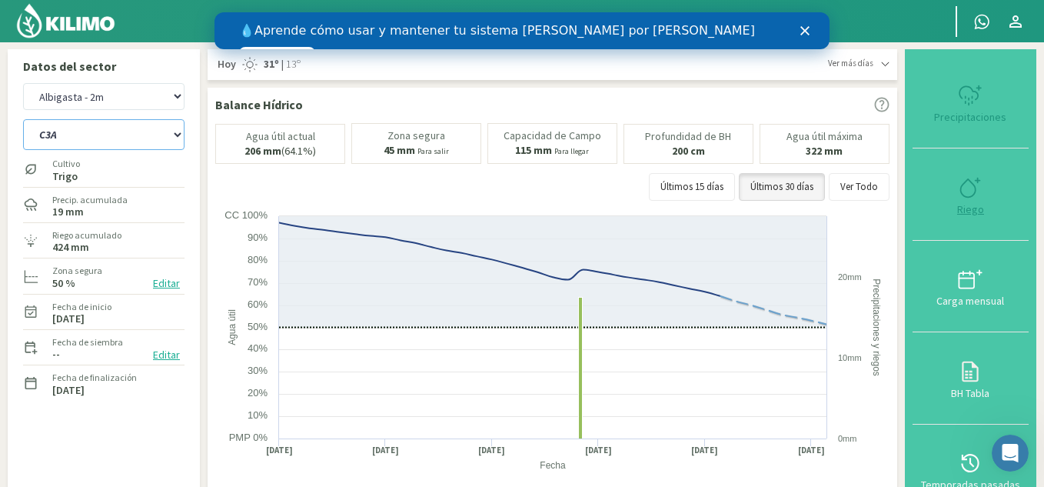
type input "20"
click at [967, 211] on div "Riego" at bounding box center [970, 209] width 107 height 11
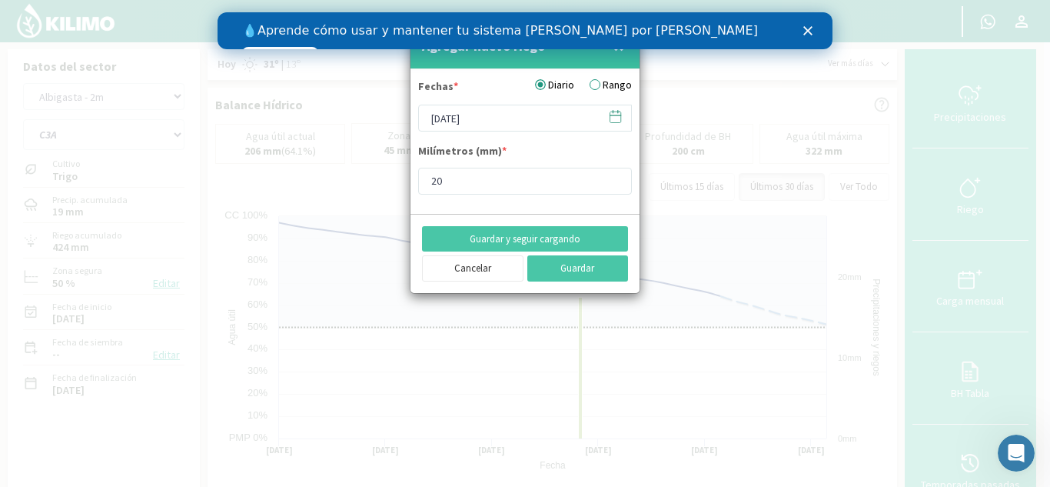
click at [617, 121] on icon at bounding box center [615, 116] width 15 height 15
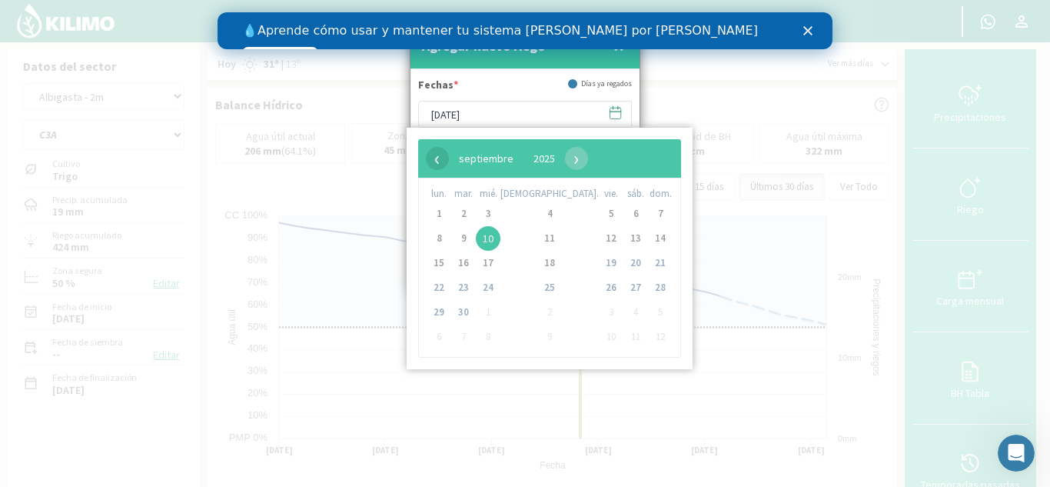
click at [441, 158] on span "‹" at bounding box center [437, 158] width 23 height 23
click at [648, 287] on span "24" at bounding box center [660, 287] width 25 height 25
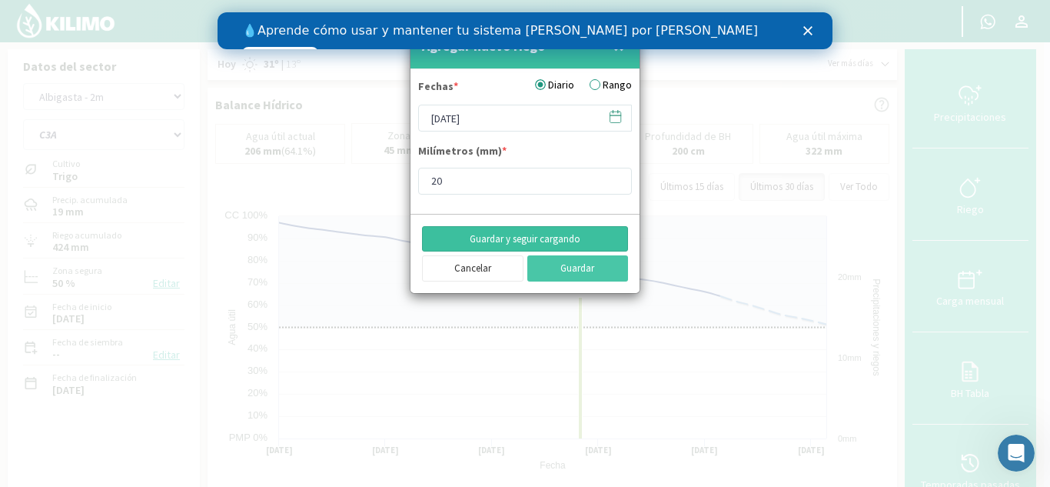
click at [554, 243] on button "Guardar y seguir cargando" at bounding box center [525, 239] width 206 height 26
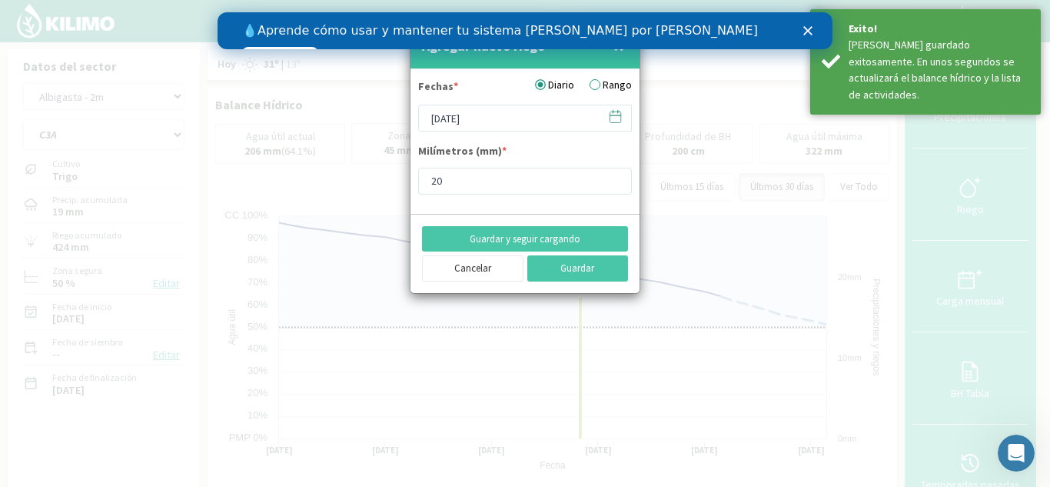
click at [614, 121] on icon at bounding box center [615, 116] width 15 height 15
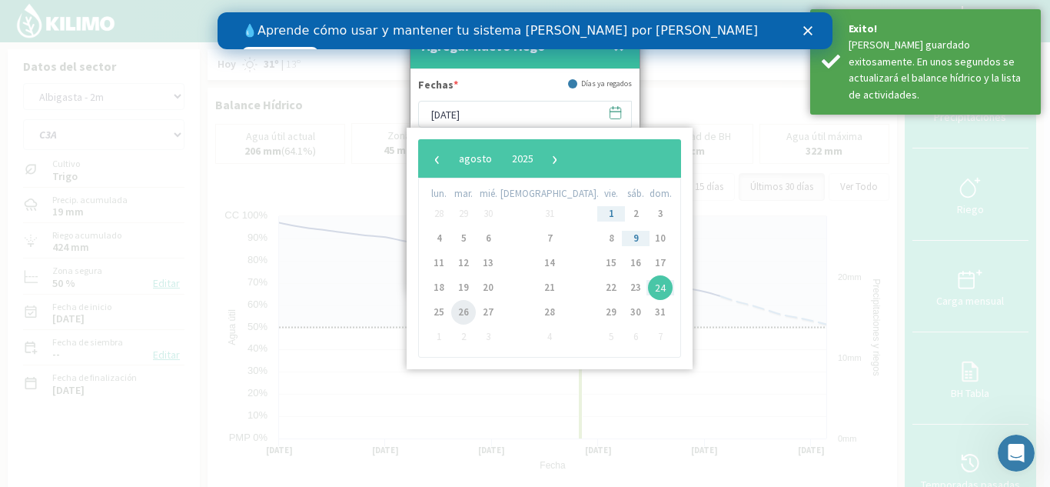
click at [469, 314] on span "26" at bounding box center [463, 312] width 25 height 25
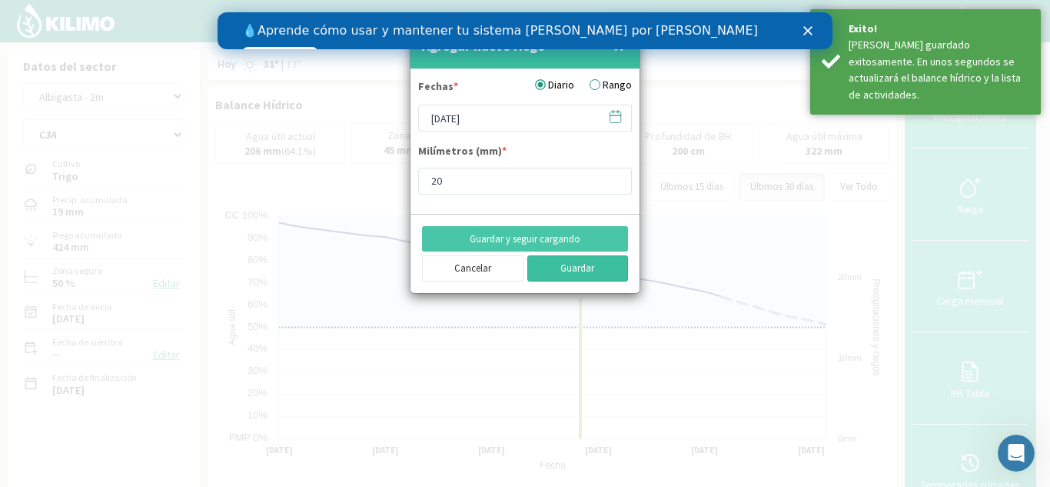
click at [561, 261] on button "Guardar" at bounding box center [579, 268] width 102 height 26
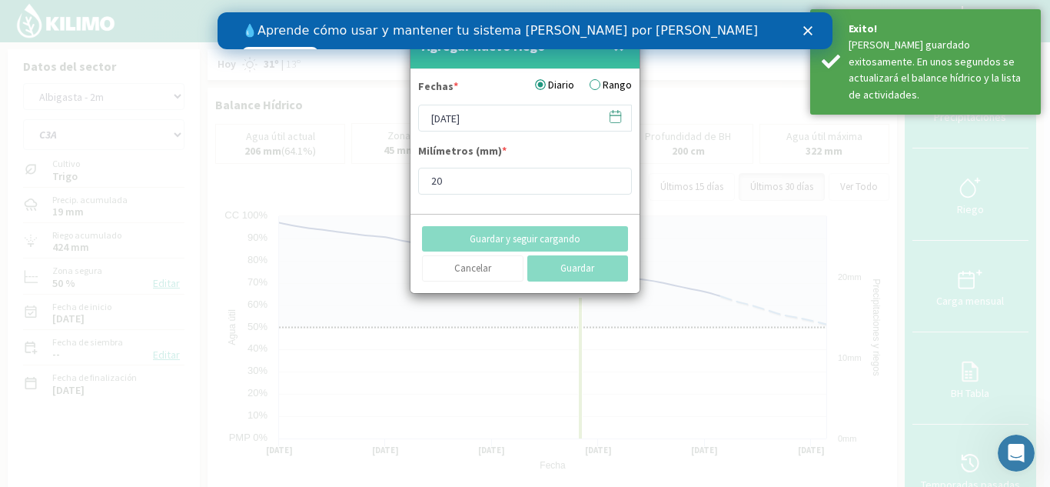
type input "[DATE]"
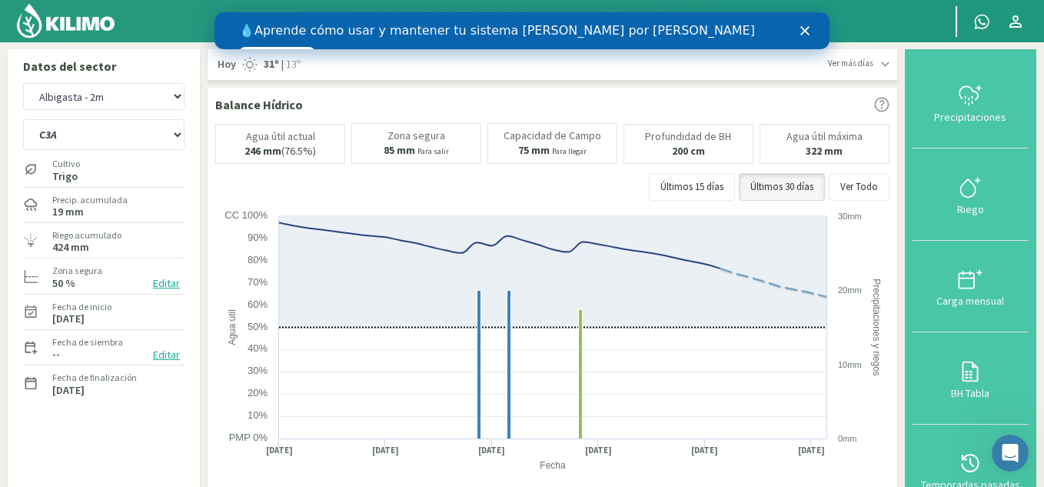
click at [92, 25] on img at bounding box center [65, 20] width 101 height 37
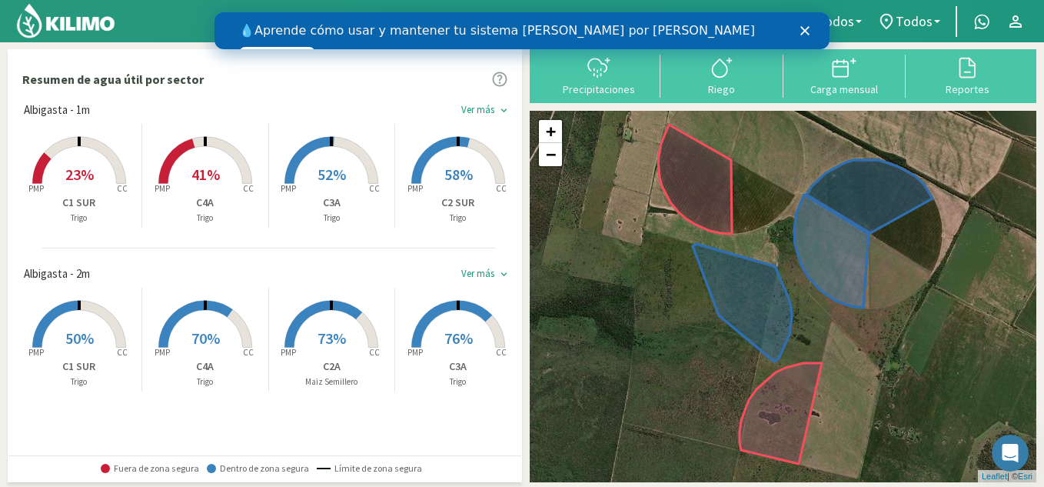
click at [215, 180] on span "41%" at bounding box center [205, 174] width 28 height 19
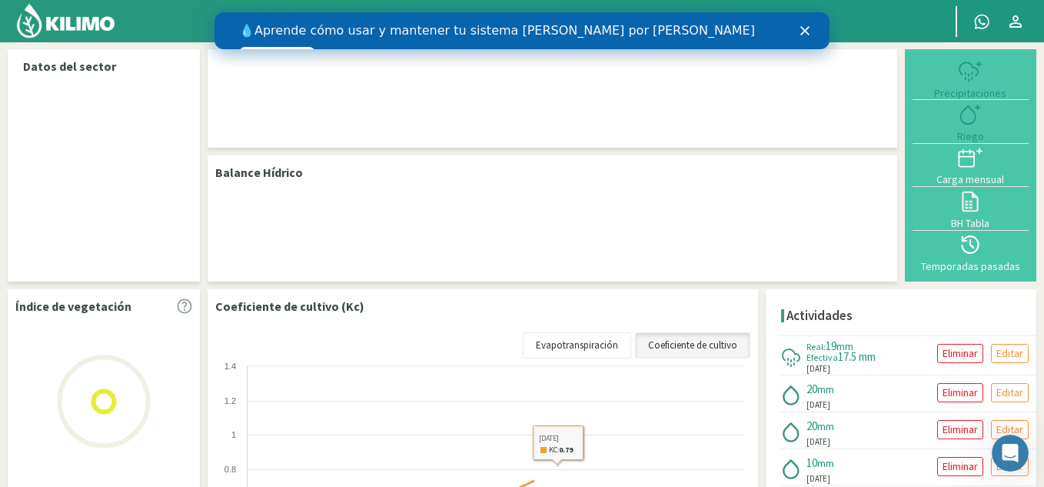
select select "4: Object"
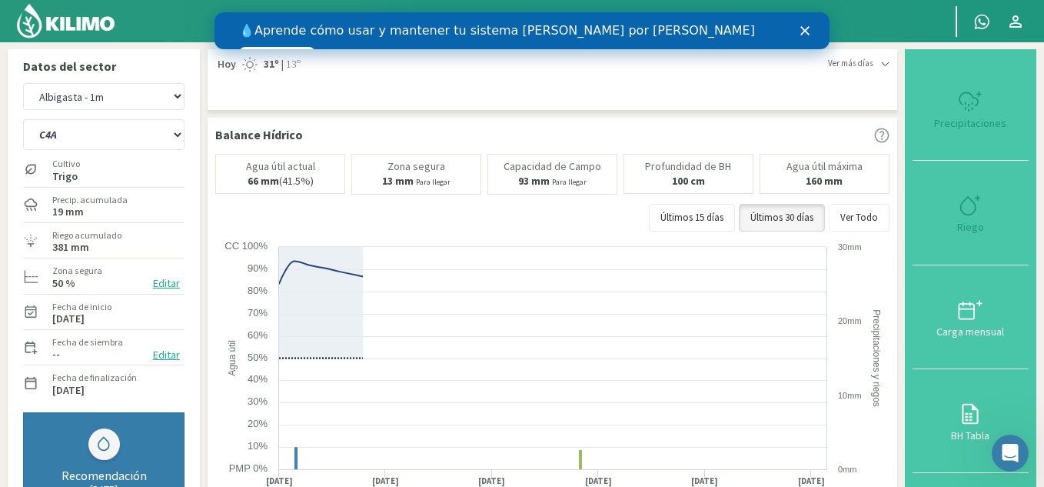
type input "20"
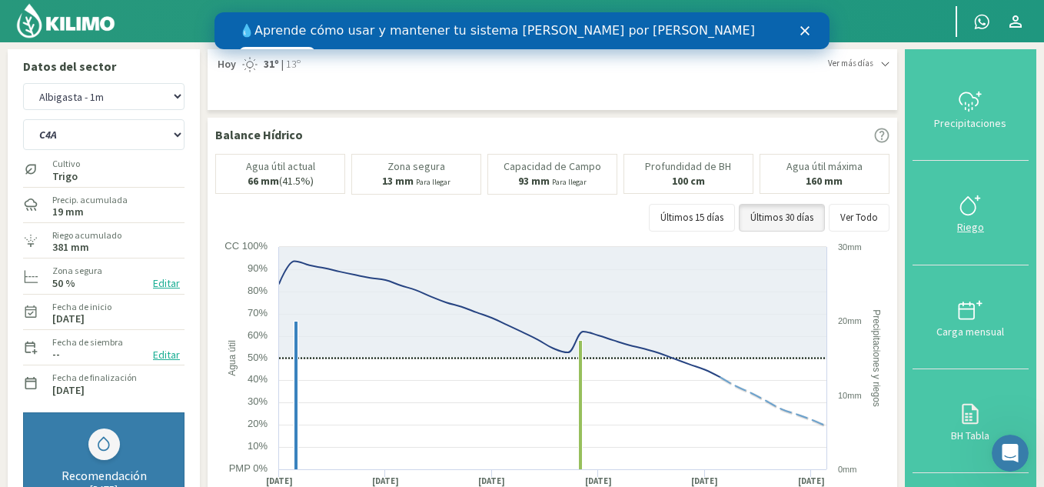
click at [980, 221] on div "Riego" at bounding box center [970, 226] width 107 height 11
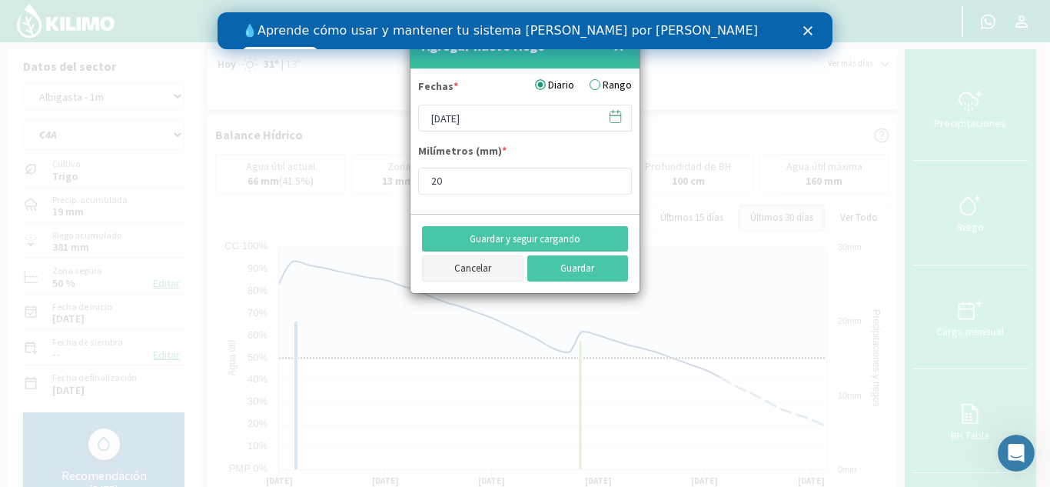
click at [494, 265] on button "Cancelar" at bounding box center [473, 268] width 102 height 26
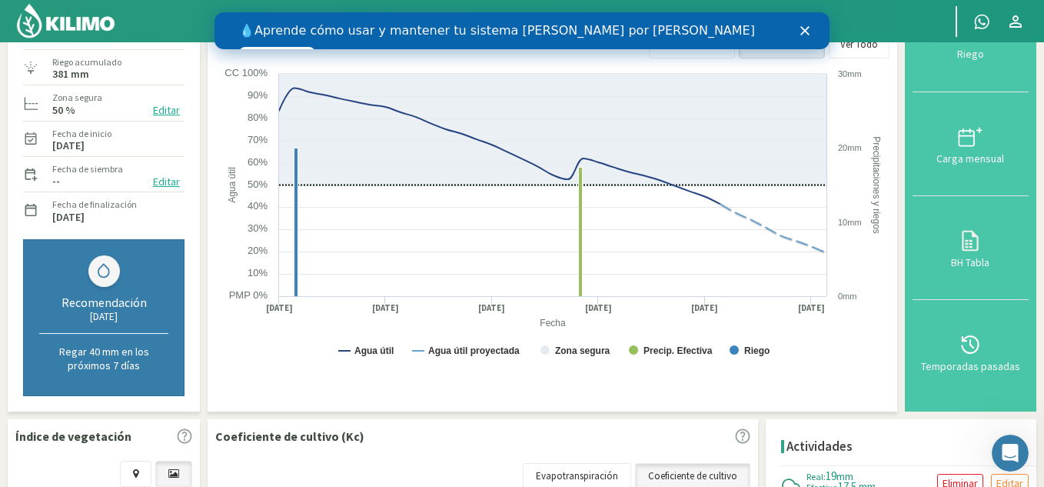
scroll to position [77, 0]
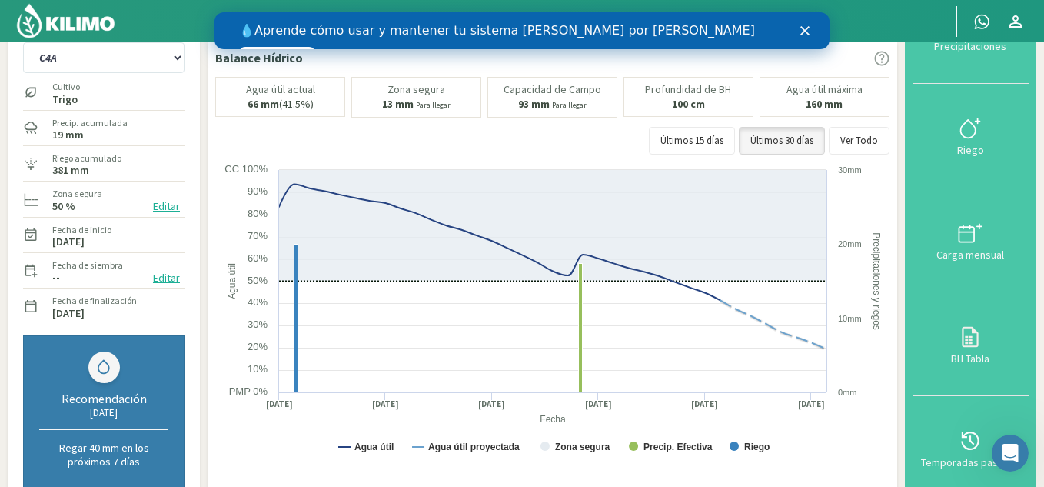
click at [973, 152] on div "Riego" at bounding box center [970, 150] width 107 height 11
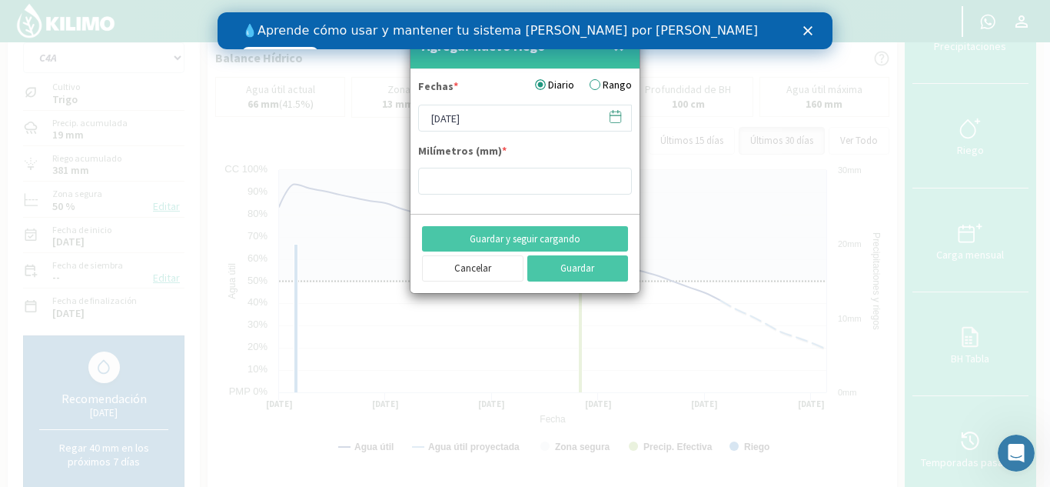
type input "20"
click at [614, 115] on icon at bounding box center [615, 116] width 15 height 15
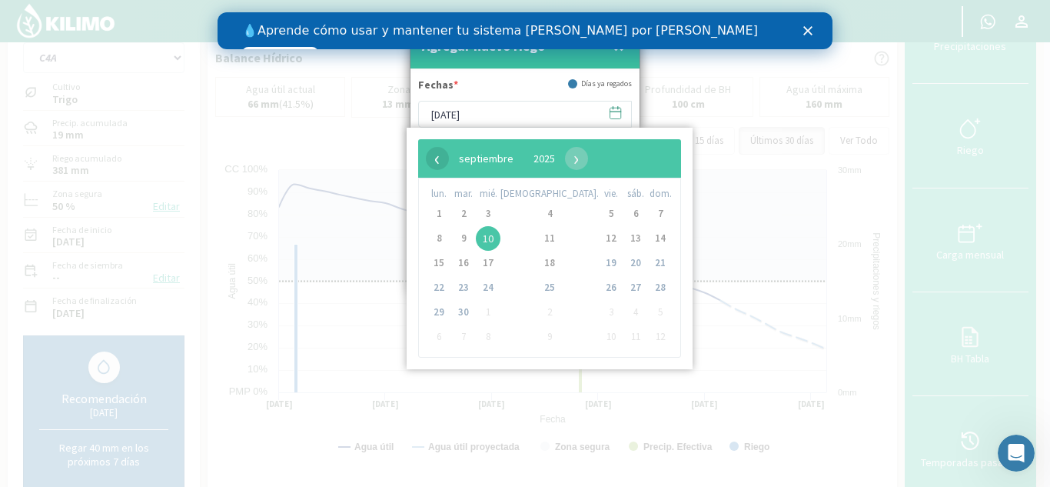
click at [444, 149] on span "‹" at bounding box center [437, 158] width 23 height 23
click at [441, 309] on span "25" at bounding box center [439, 312] width 25 height 25
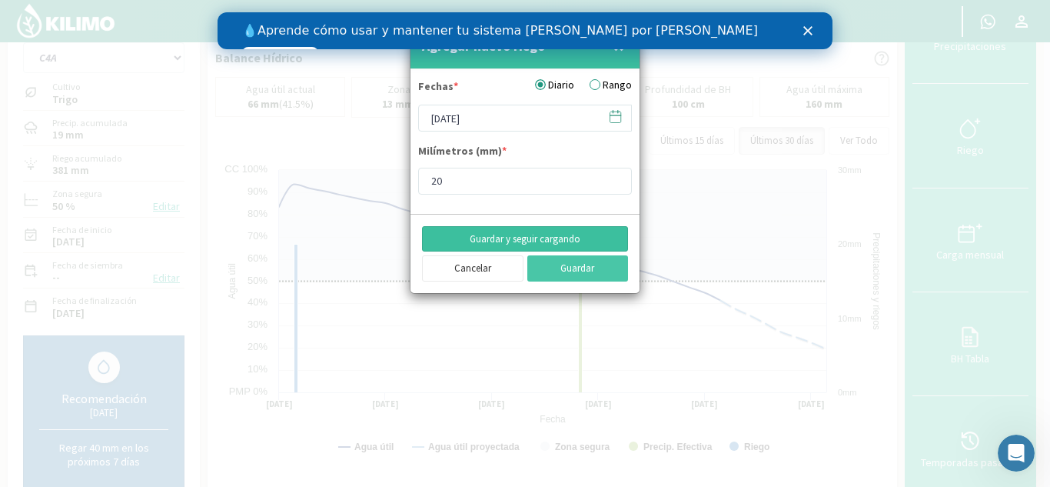
click at [542, 239] on button "Guardar y seguir cargando" at bounding box center [525, 239] width 206 height 26
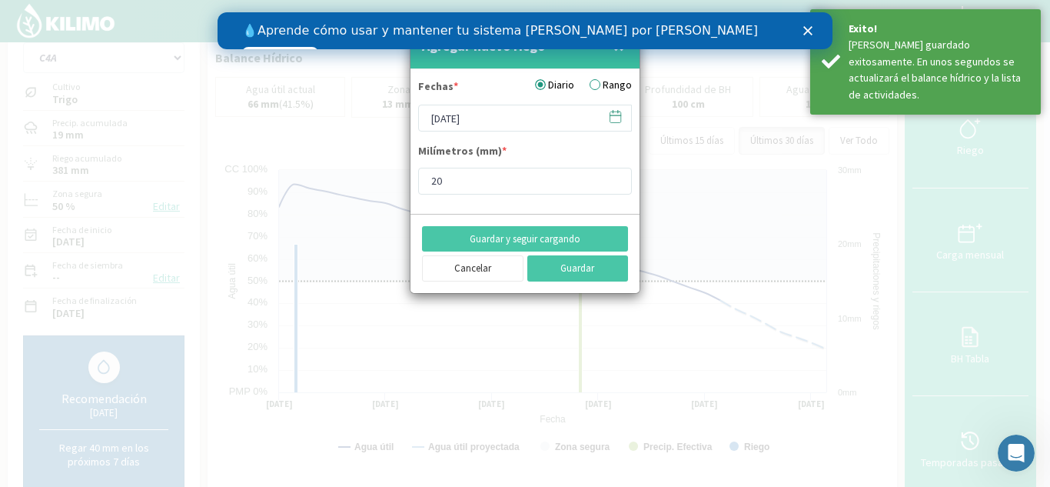
click at [614, 118] on icon at bounding box center [615, 116] width 15 height 15
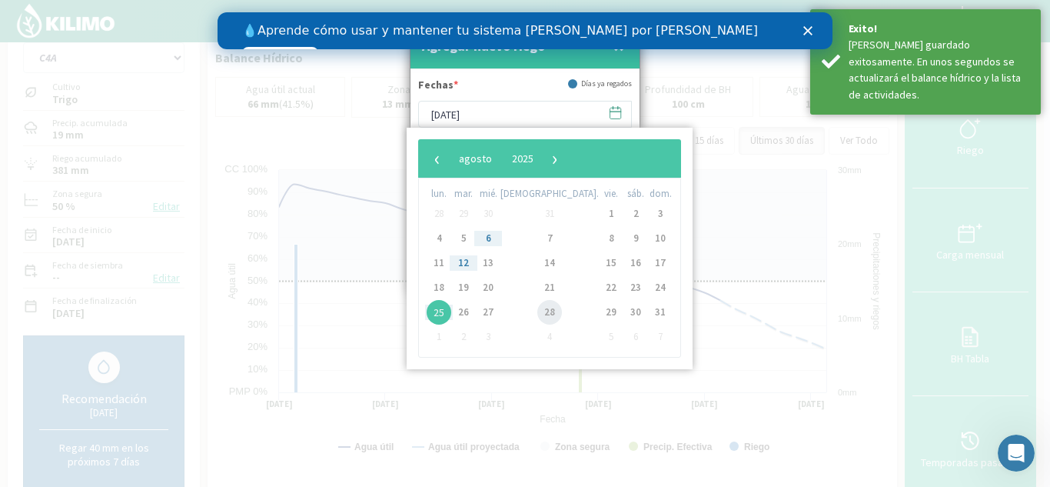
click at [537, 314] on span "28" at bounding box center [549, 312] width 25 height 25
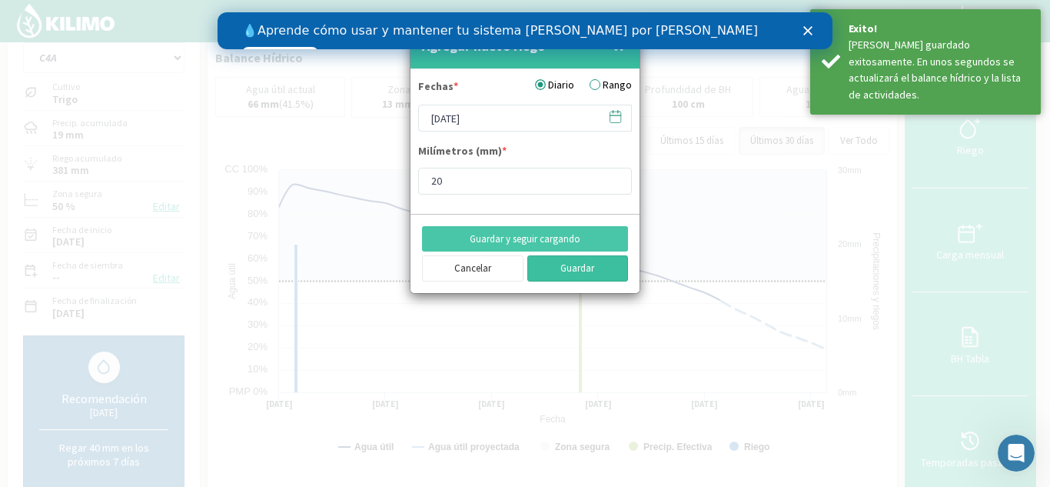
click at [573, 268] on button "Guardar" at bounding box center [579, 268] width 102 height 26
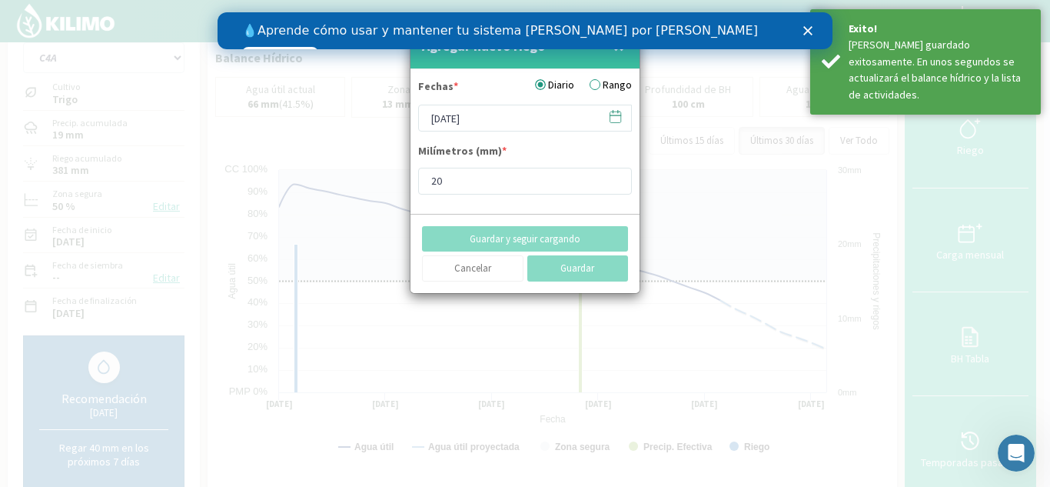
type input "[DATE]"
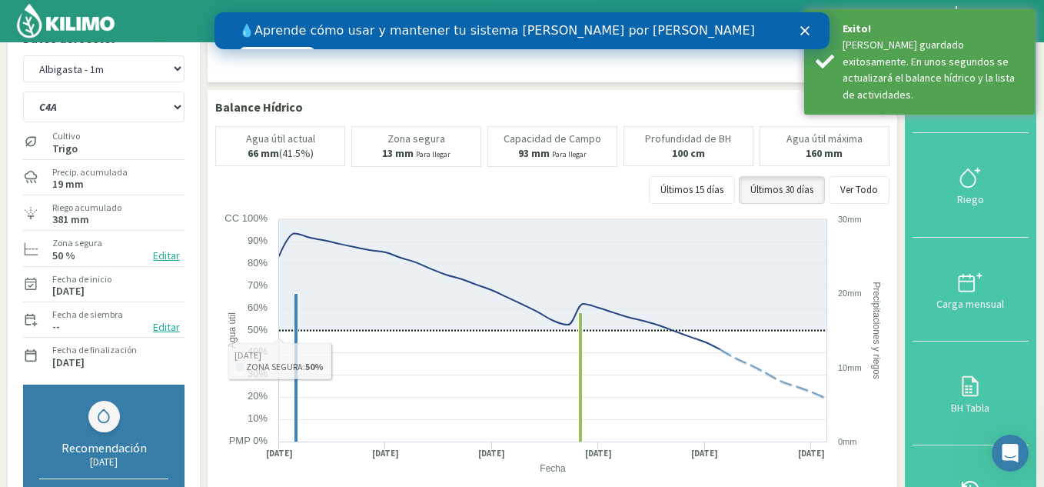
scroll to position [0, 0]
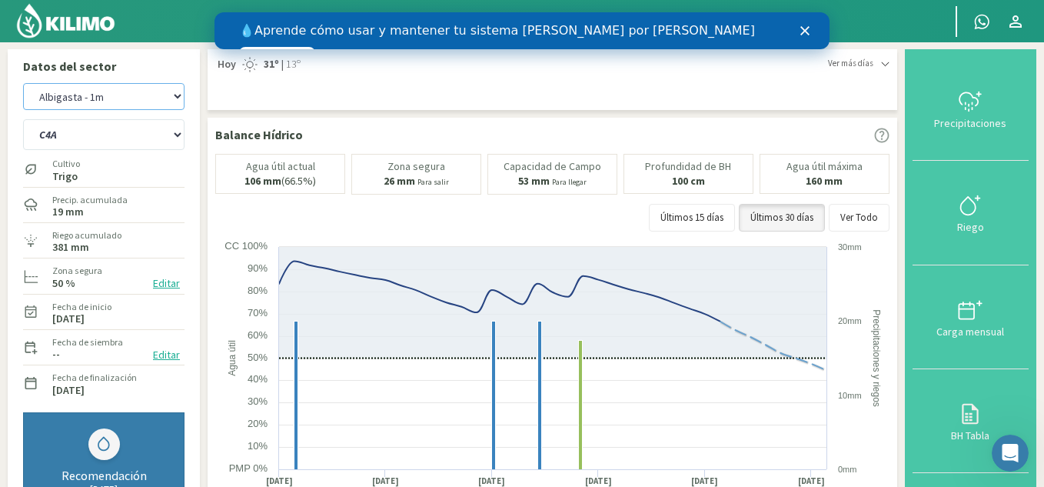
click at [113, 100] on select "Albigasta - 1m Albigasta - 2m" at bounding box center [103, 96] width 161 height 27
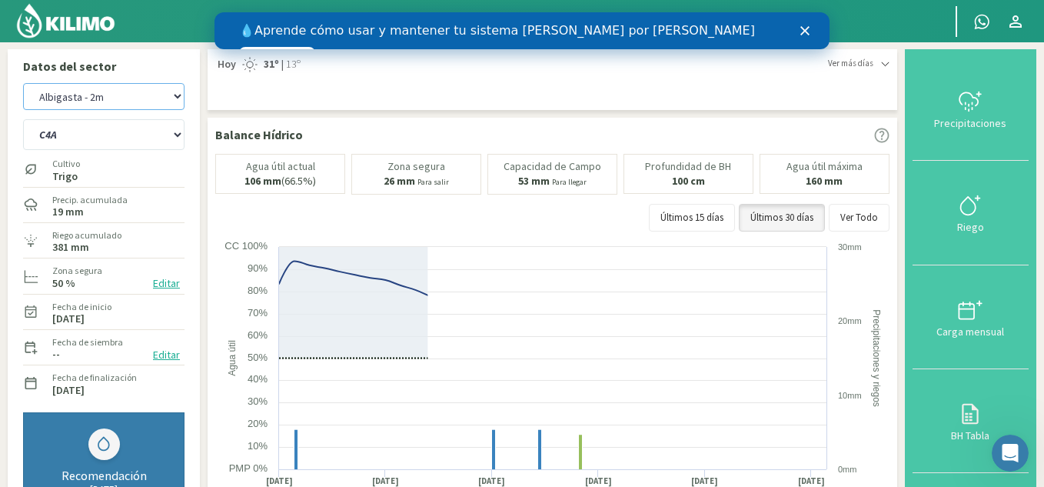
click at [23, 83] on select "Albigasta - 1m Albigasta - 2m" at bounding box center [103, 96] width 161 height 27
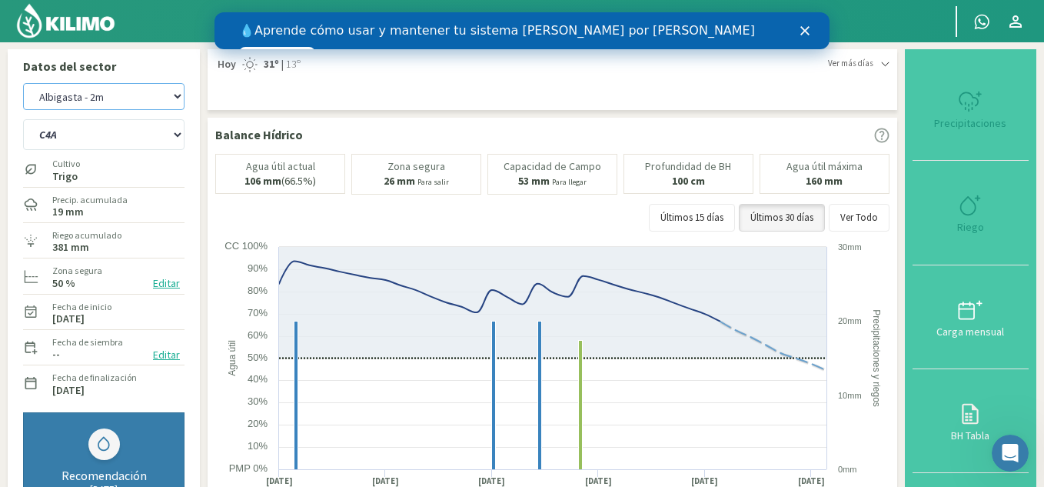
select select "3: Object"
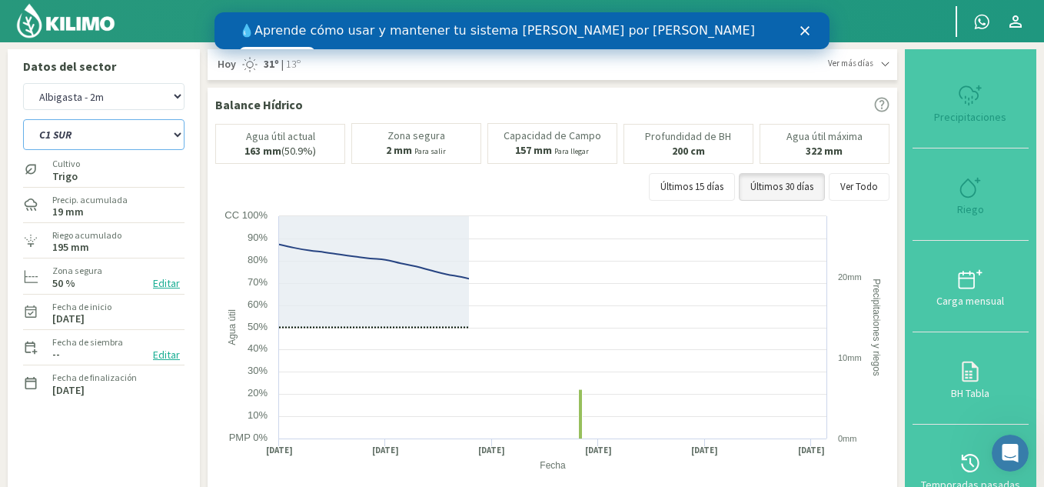
click at [77, 132] on select "C1 SUR C2A C2 SUR C3A C4A" at bounding box center [103, 134] width 161 height 31
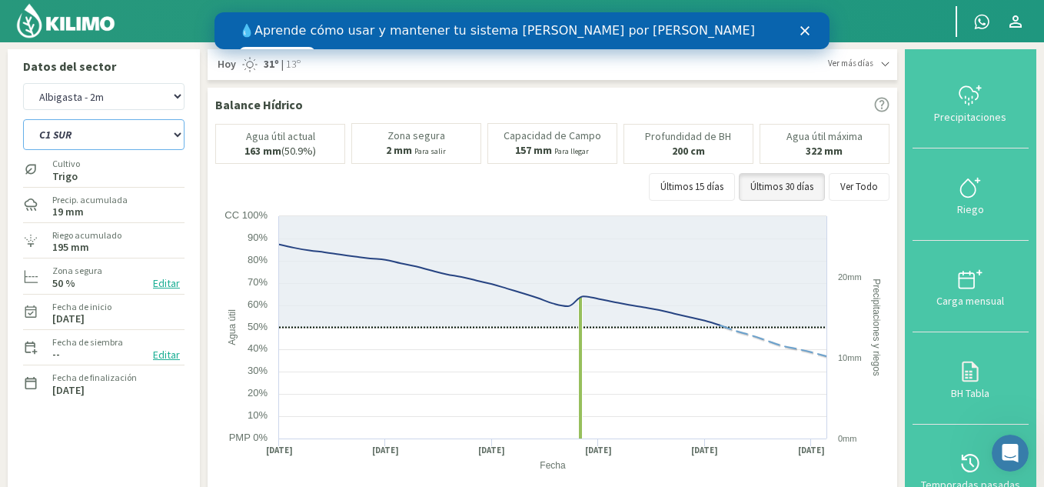
select select "9: Object"
click at [23, 119] on select "C1 SUR C2A C2 SUR C3A C4A" at bounding box center [103, 134] width 161 height 31
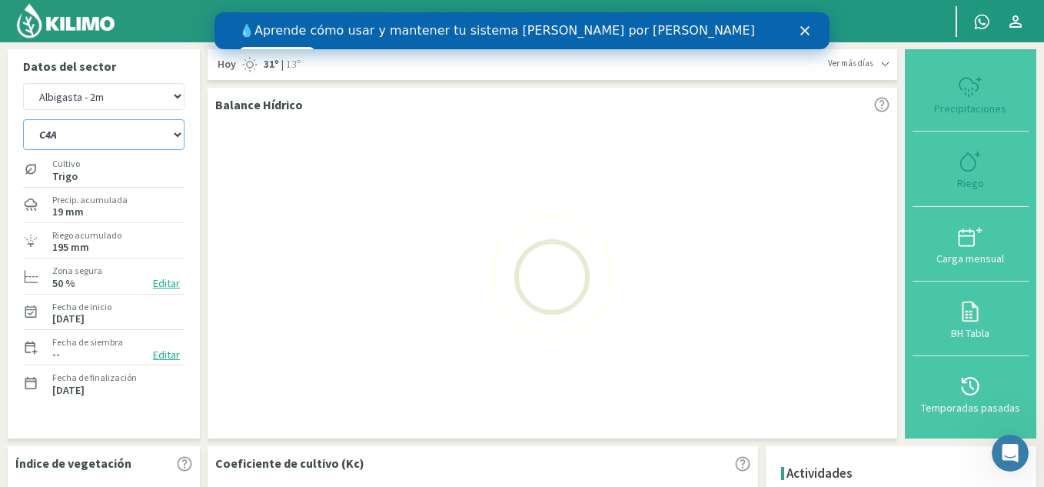
select select "5: Object"
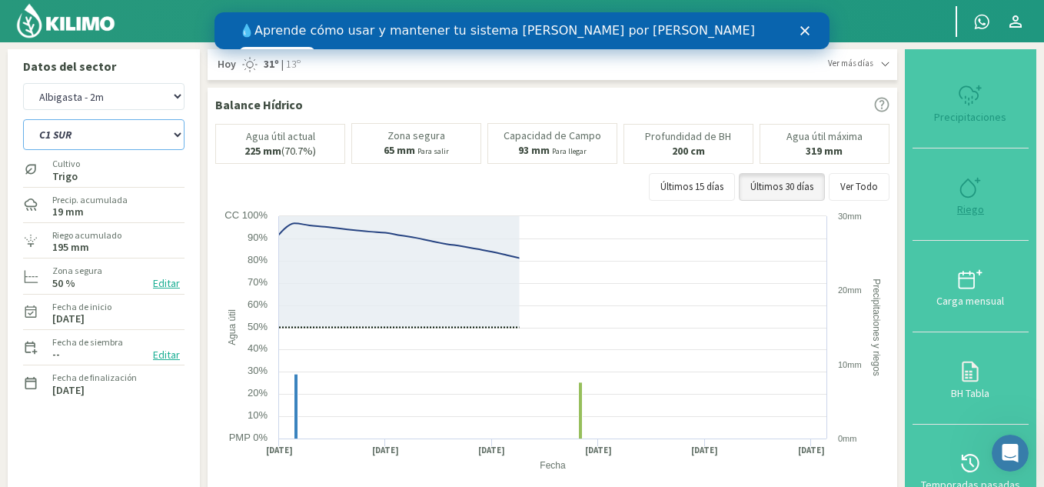
select select "14: Object"
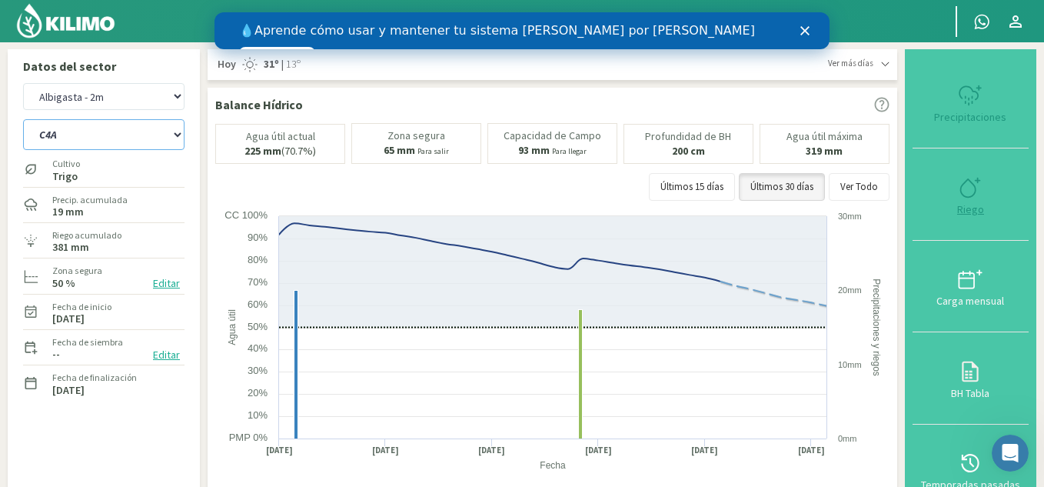
type input "20"
click at [975, 205] on div "Riego" at bounding box center [970, 209] width 107 height 11
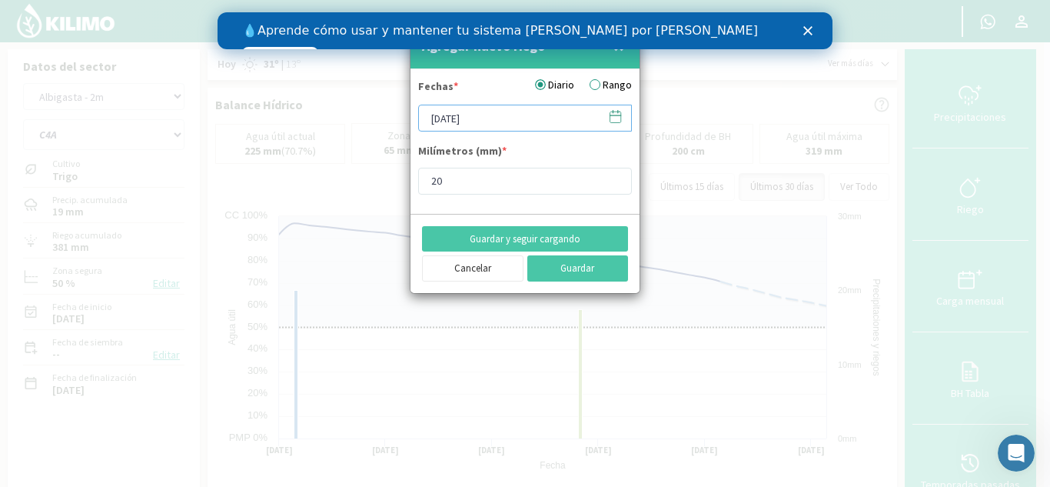
click at [624, 118] on input "[DATE]" at bounding box center [525, 118] width 214 height 27
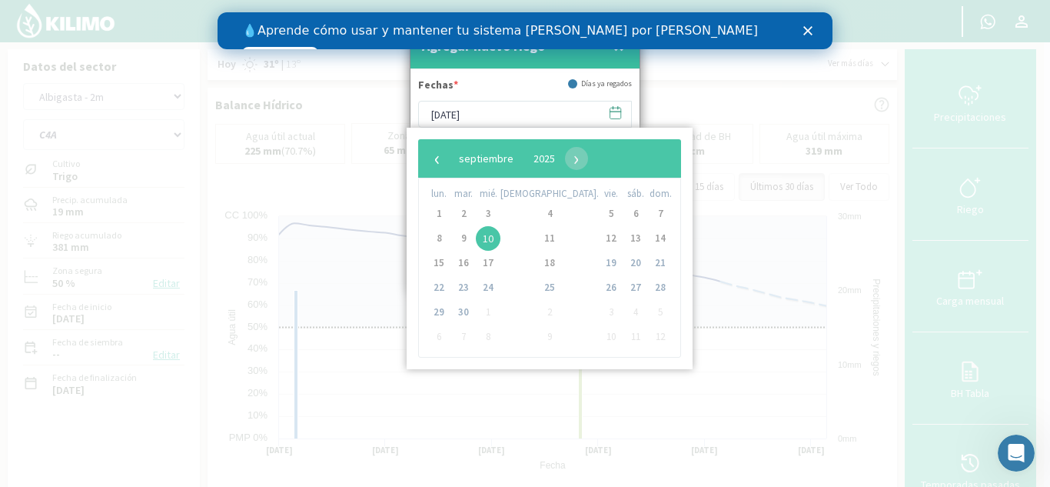
click at [614, 117] on icon at bounding box center [615, 112] width 15 height 15
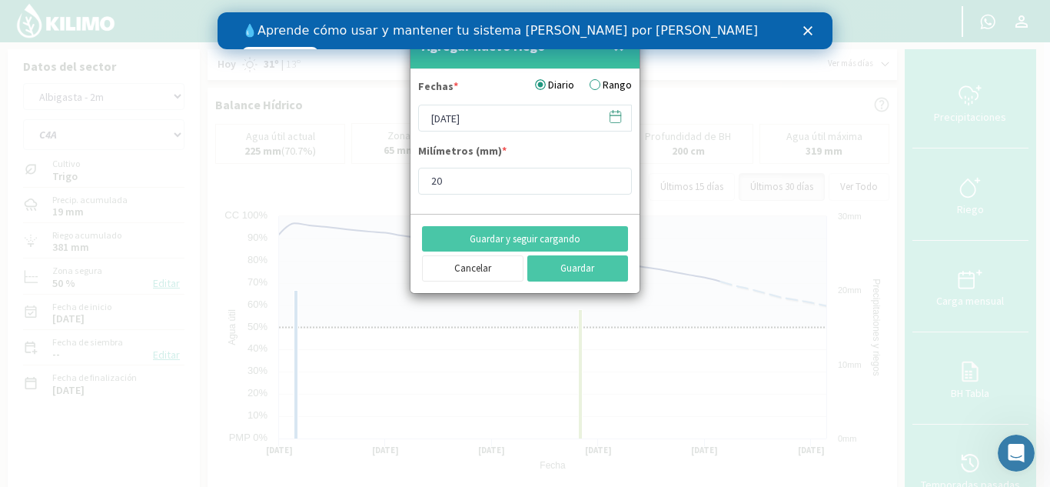
click at [614, 115] on icon at bounding box center [616, 115] width 11 height 0
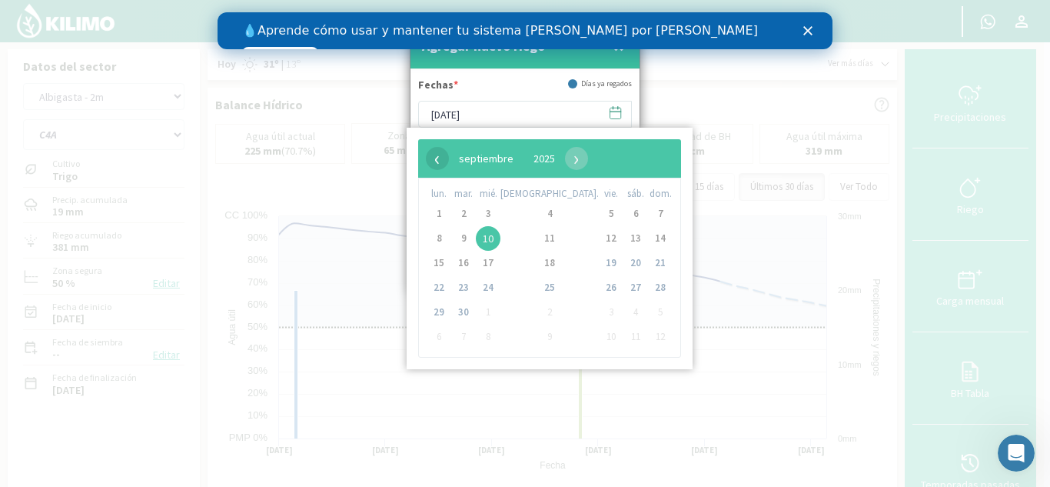
click at [442, 160] on span "‹" at bounding box center [437, 158] width 23 height 23
click at [444, 311] on span "25" at bounding box center [439, 312] width 25 height 25
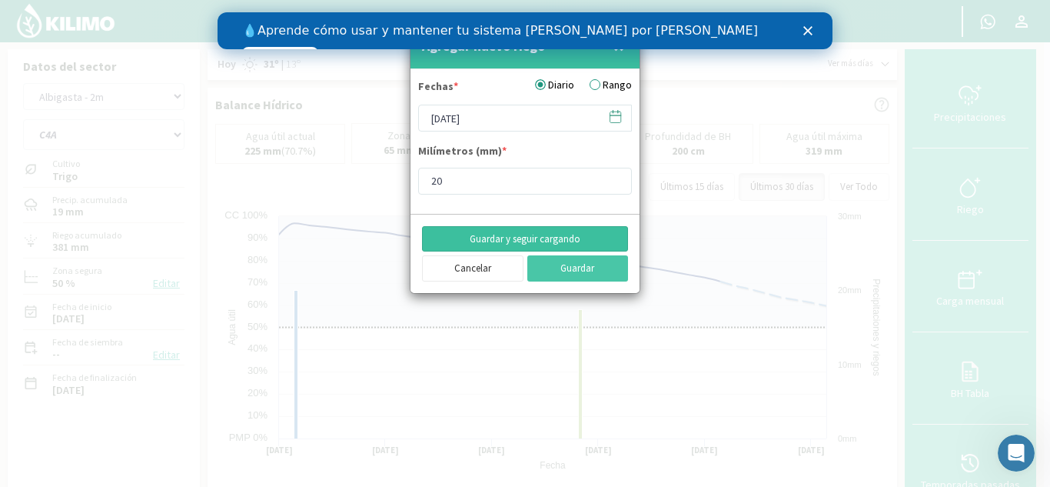
click at [521, 244] on button "Guardar y seguir cargando" at bounding box center [525, 239] width 206 height 26
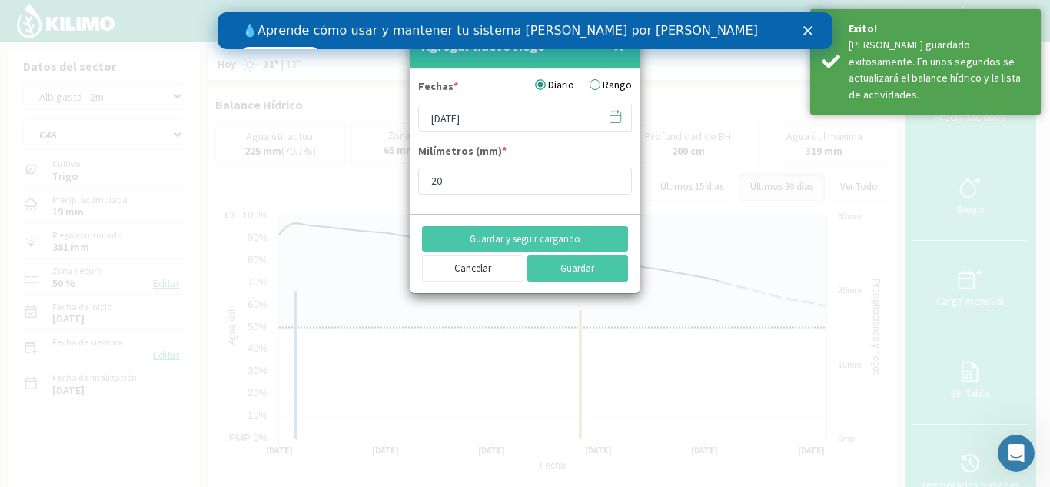
click at [617, 115] on icon at bounding box center [616, 115] width 11 height 0
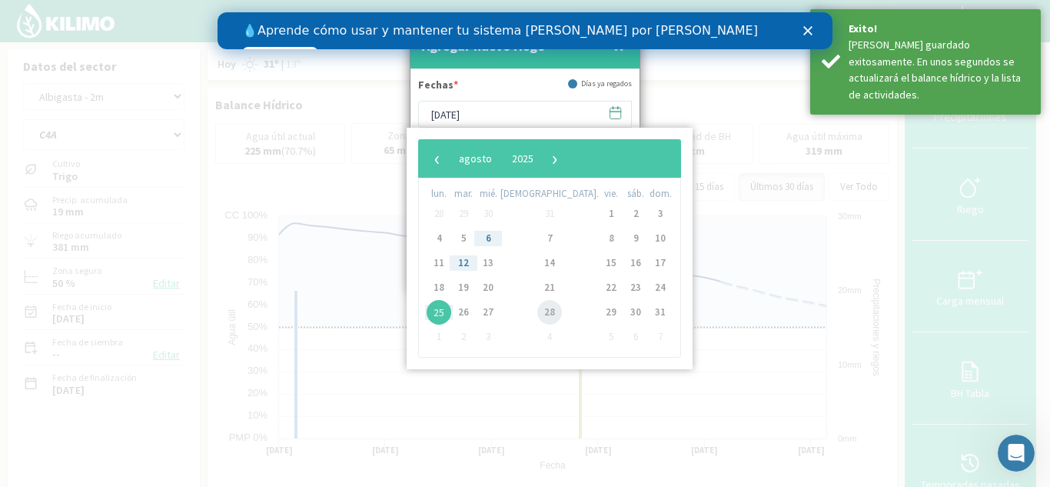
click at [537, 314] on span "28" at bounding box center [549, 312] width 25 height 25
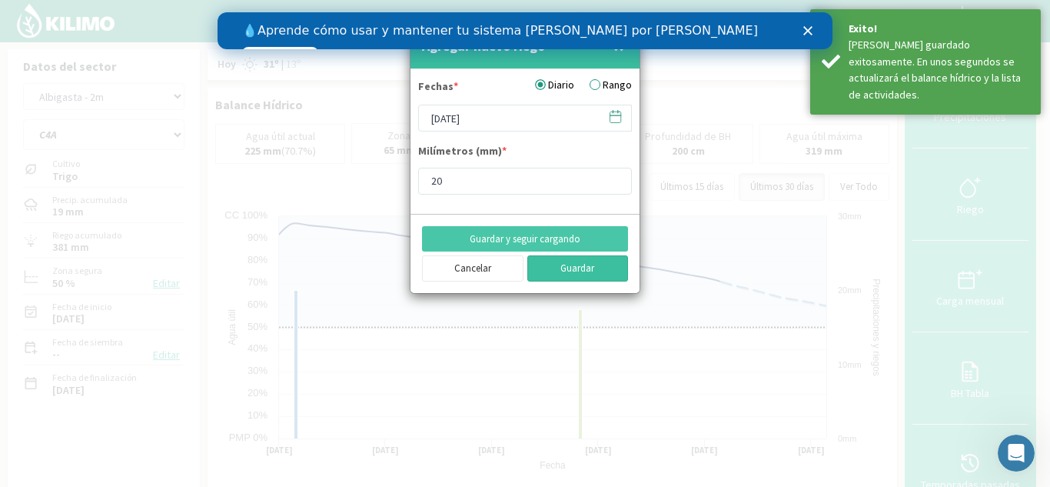
click at [571, 264] on button "Guardar" at bounding box center [579, 268] width 102 height 26
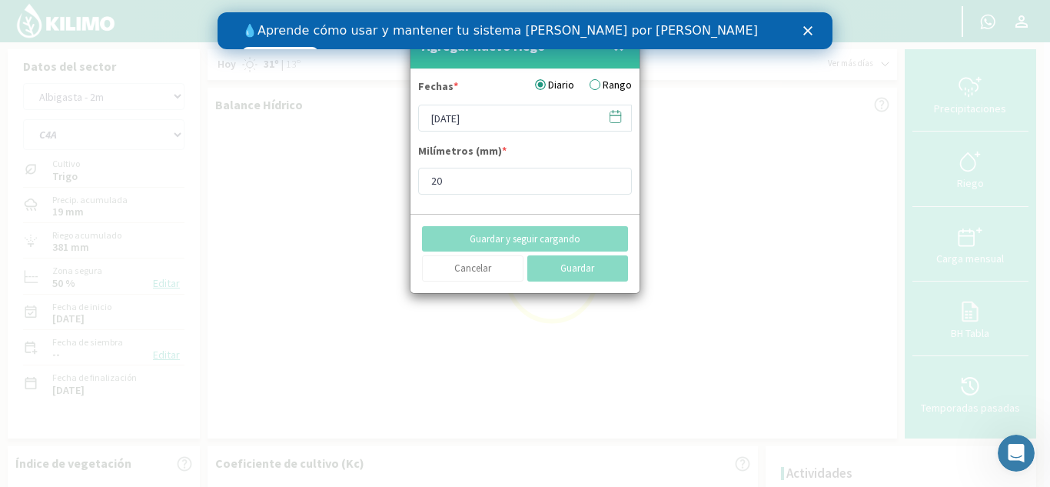
type input "[DATE]"
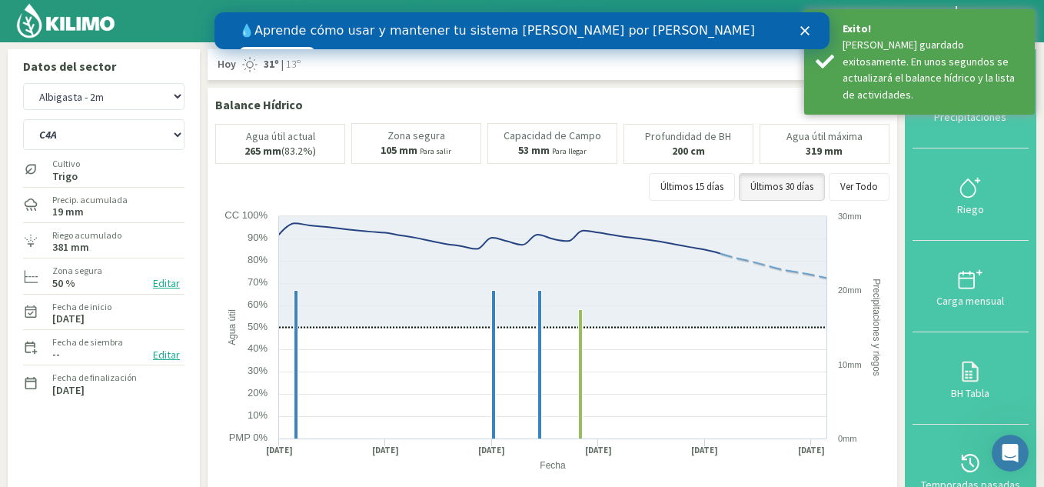
drag, startPoint x: 78, startPoint y: 22, endPoint x: 89, endPoint y: 35, distance: 16.9
click at [78, 22] on img at bounding box center [65, 20] width 101 height 37
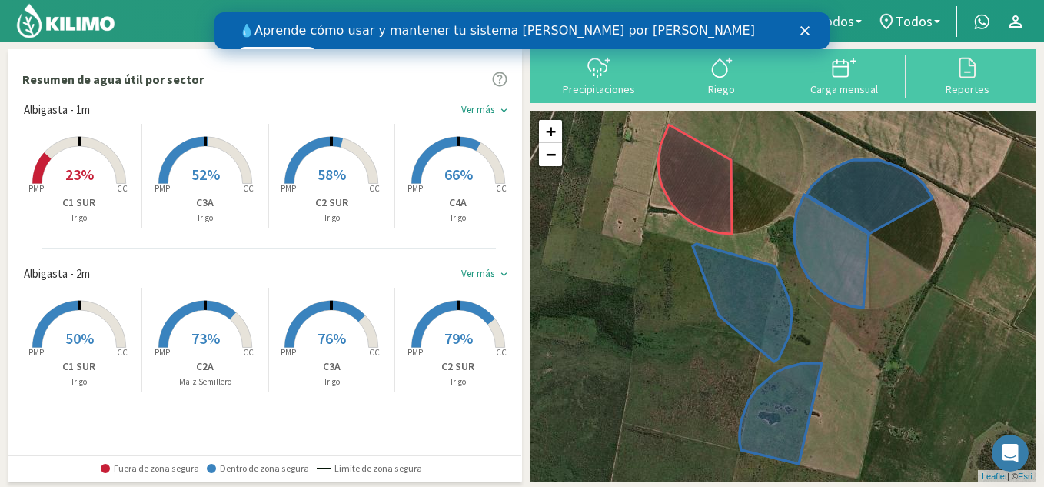
drag, startPoint x: 514, startPoint y: 192, endPoint x: 517, endPoint y: 220, distance: 27.9
click at [517, 220] on div "Albigasta - 1m Ver más keyboard_arrow_down Created with Highcharts 9.2.2 PMP CC…" at bounding box center [268, 278] width 505 height 354
click at [474, 112] on div "Ver más" at bounding box center [477, 110] width 33 height 12
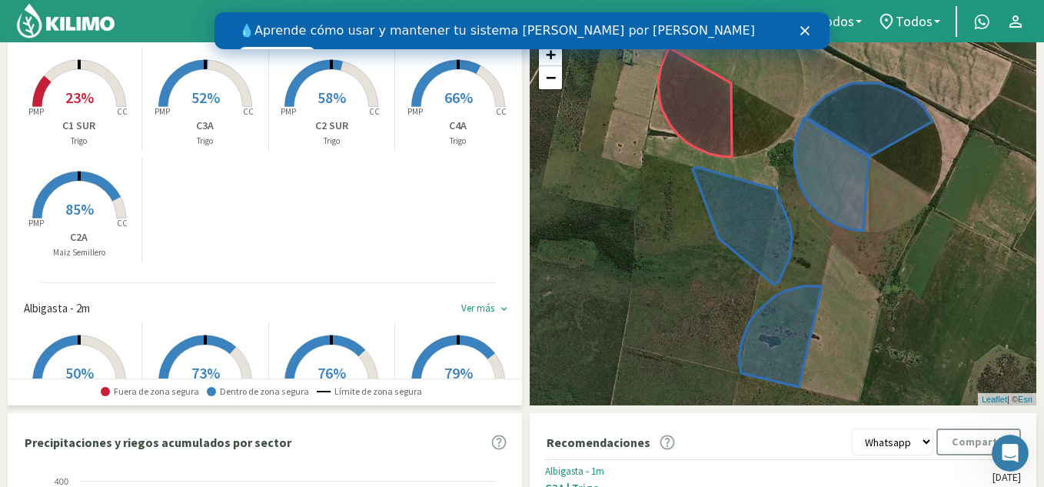
click at [98, 95] on rect at bounding box center [79, 108] width 123 height 123
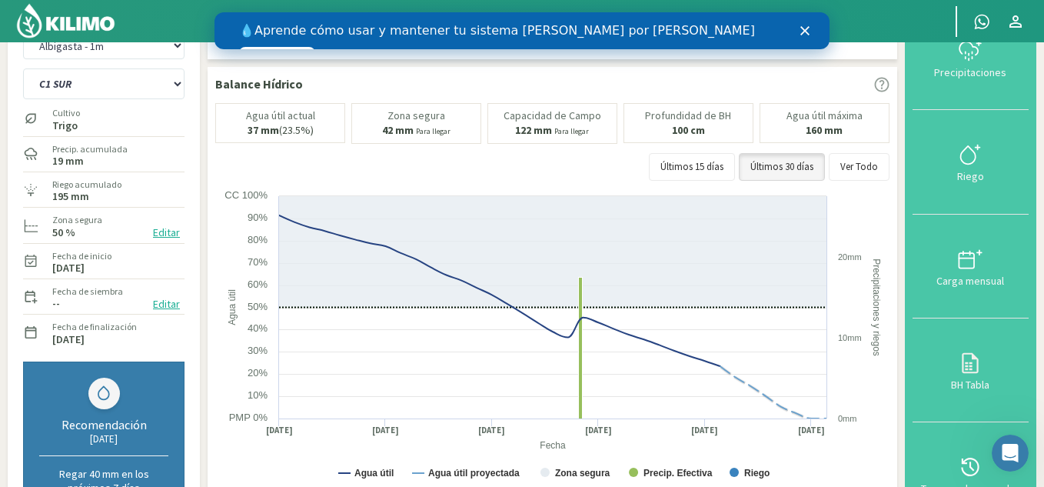
scroll to position [77, 0]
